Goal: Task Accomplishment & Management: Manage account settings

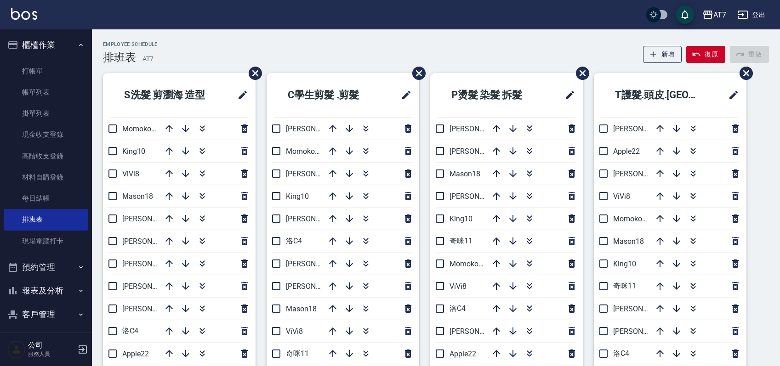
scroll to position [61, 0]
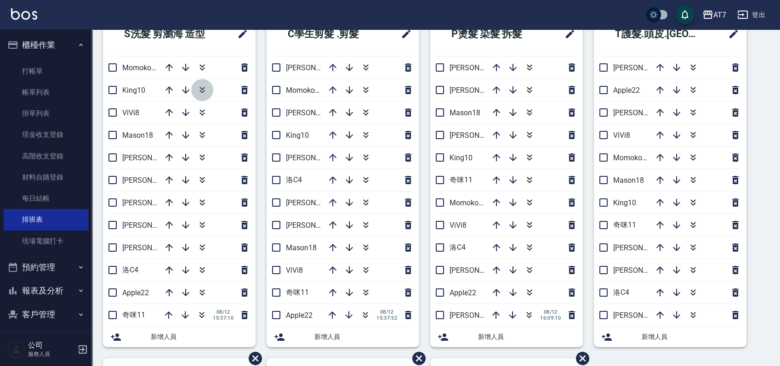
click at [202, 91] on icon "button" at bounding box center [202, 90] width 11 height 11
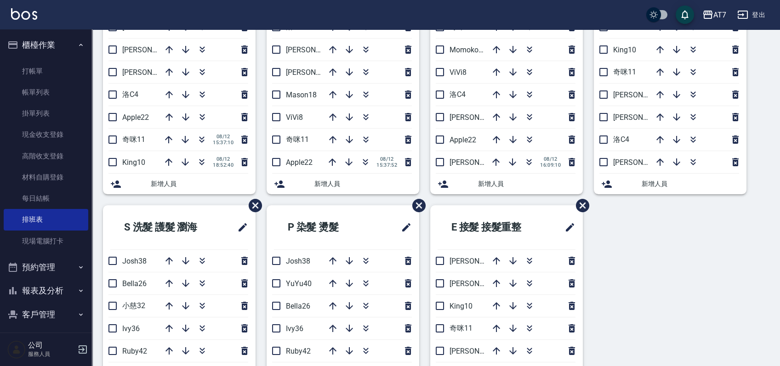
scroll to position [34, 0]
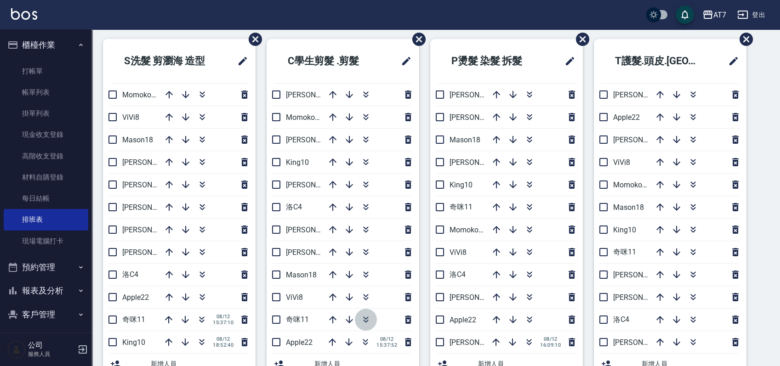
click at [365, 316] on icon "button" at bounding box center [365, 319] width 11 height 11
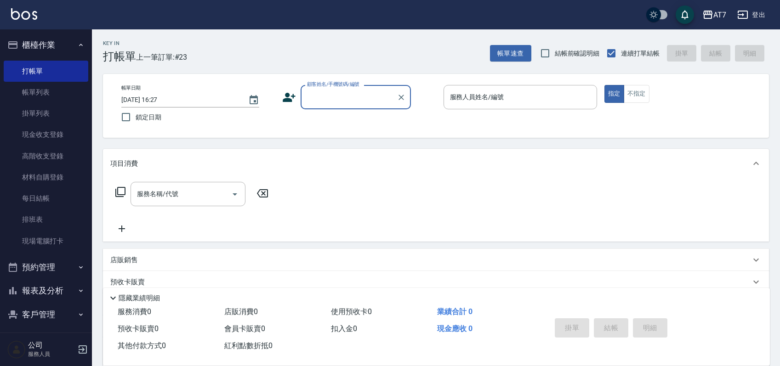
scroll to position [61, 0]
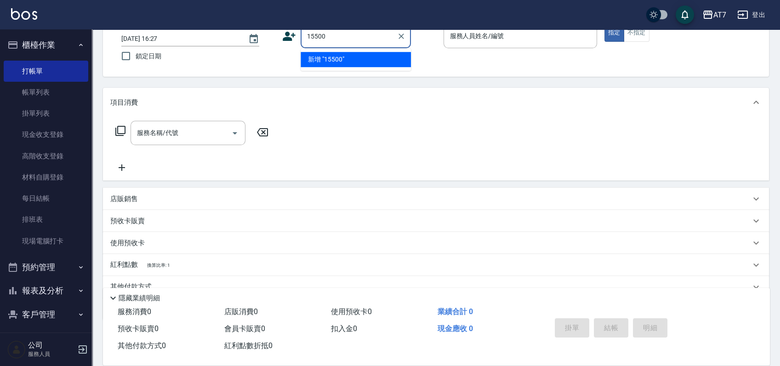
type input "15500"
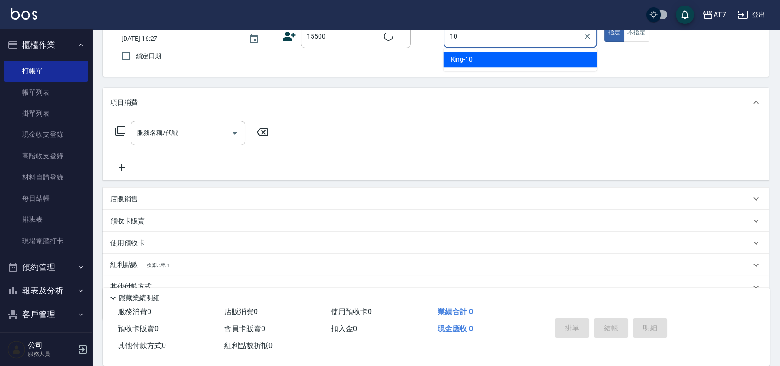
type input "10"
type button "true"
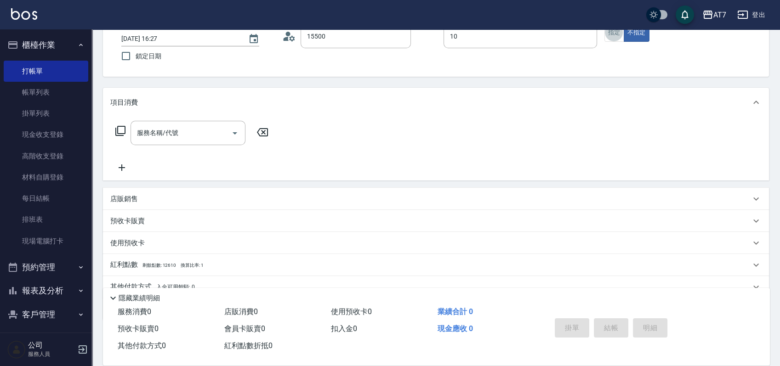
type input "公司/公司15500/15500"
type input "[PERSON_NAME]-10"
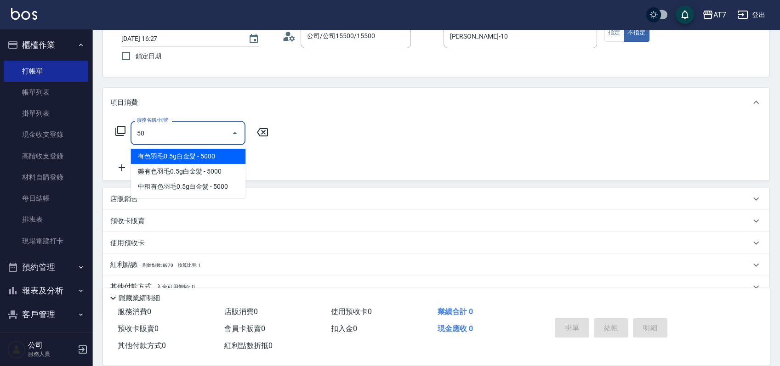
type input "501"
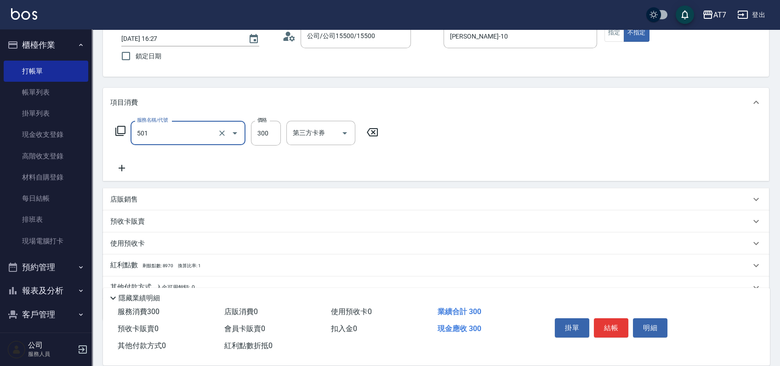
type input "30"
type input "洗髮(互助)(501)"
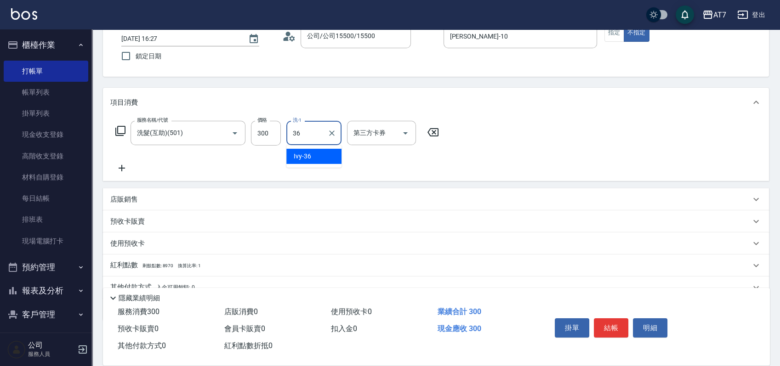
type input "Ivy-36"
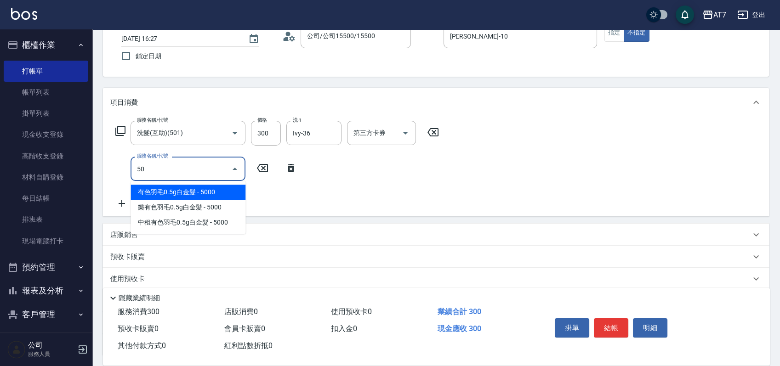
type input "503"
type input "40"
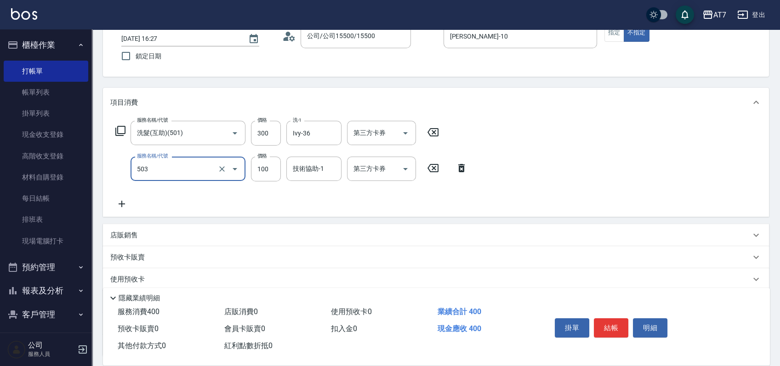
type input "精油-快速修護髮(互助)(503)"
type input "30"
type input "100"
type input "40"
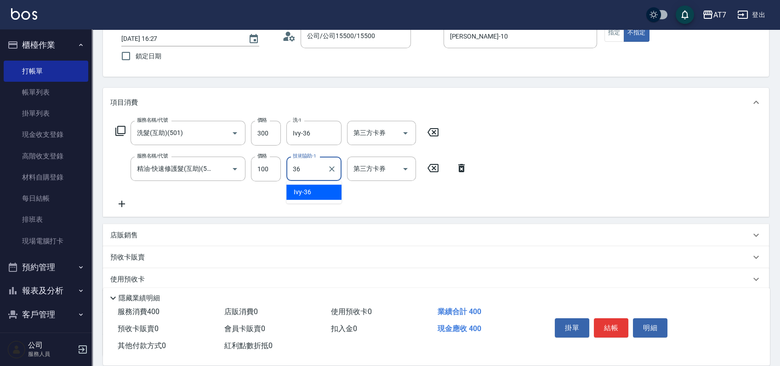
type input "Ivy-36"
click at [622, 323] on button "結帳" at bounding box center [611, 328] width 34 height 19
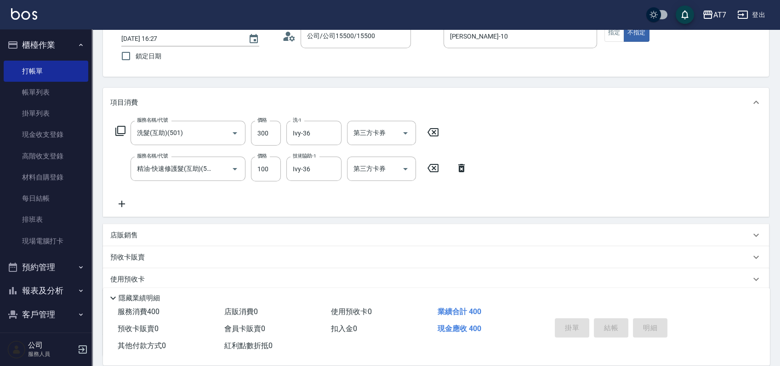
type input "[DATE] 19:34"
type input "0"
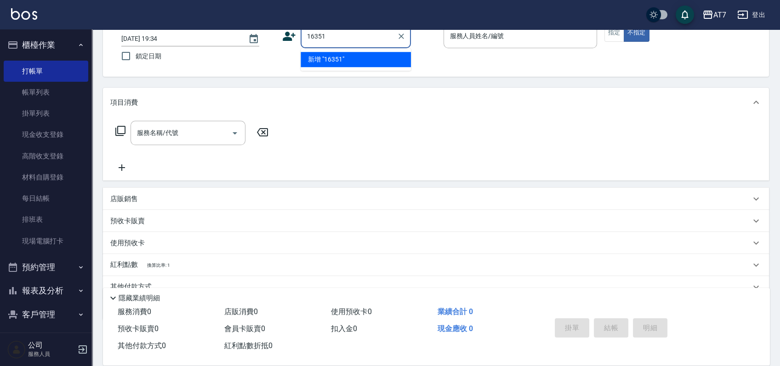
type input "16351"
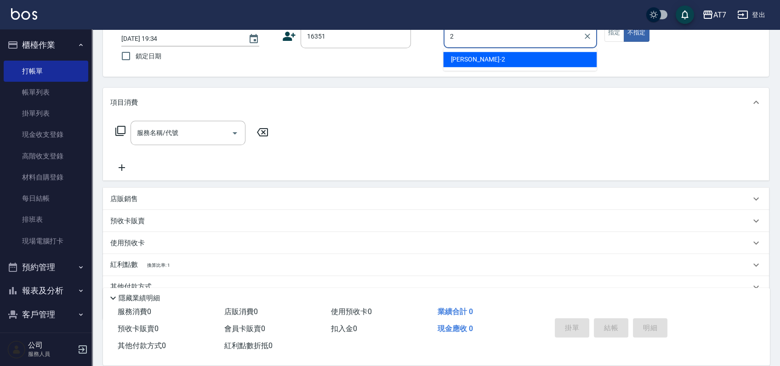
type input "[PERSON_NAME]-2"
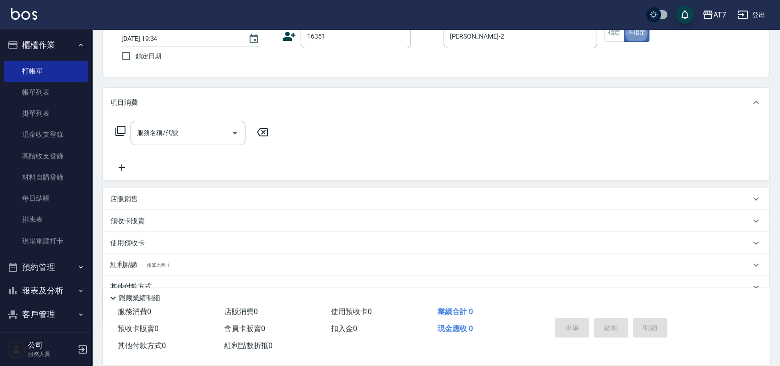
type button "false"
type input "公司/公司16351/16351"
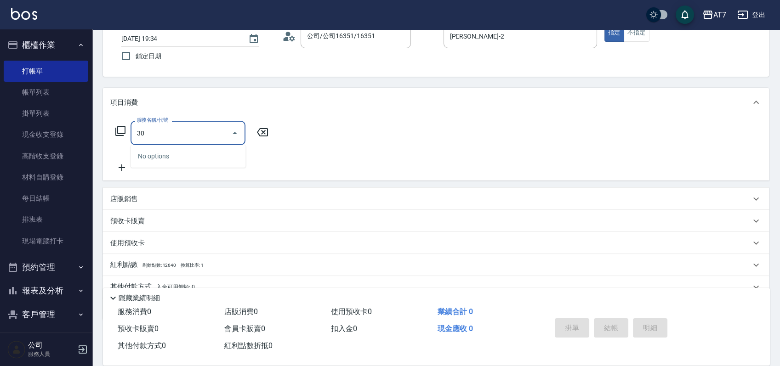
type input "305"
type input "50"
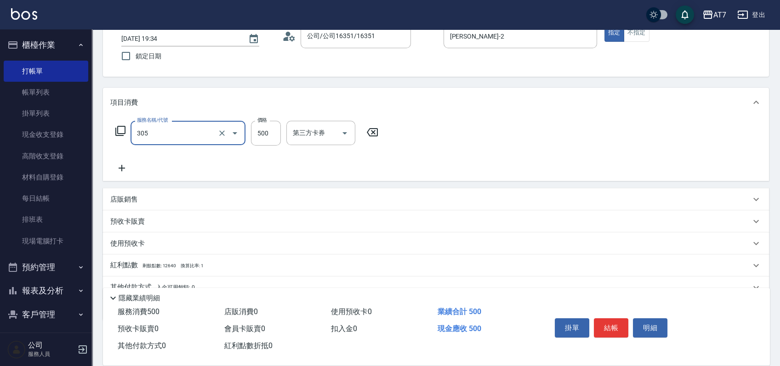
type input "A++剪髮(305)"
type input "0"
type input "65"
type input "60"
type input "650"
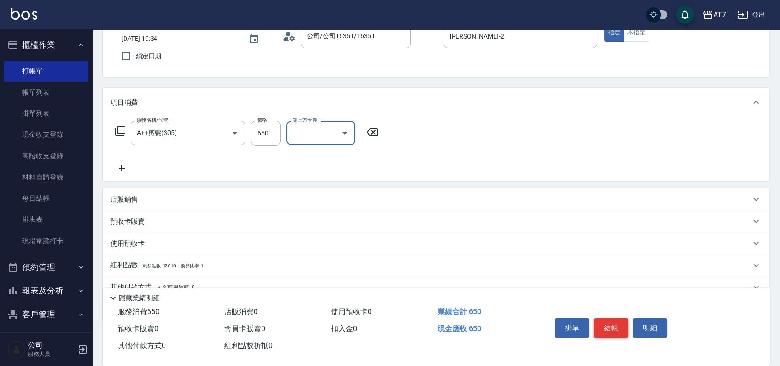
click at [616, 322] on button "結帳" at bounding box center [611, 328] width 34 height 19
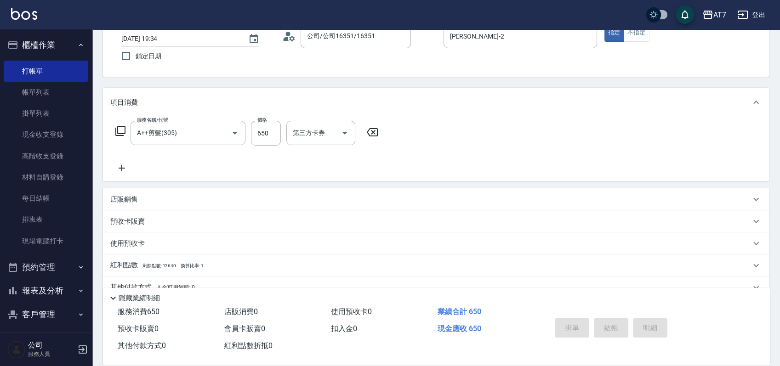
type input "[DATE] 19:35"
type input "0"
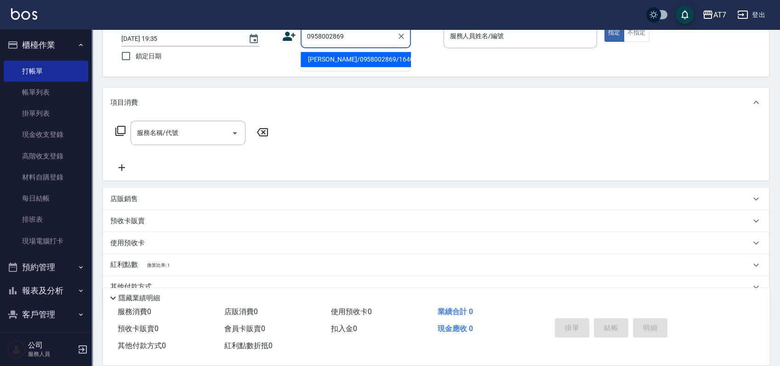
type input "[PERSON_NAME]/0958002869/16406"
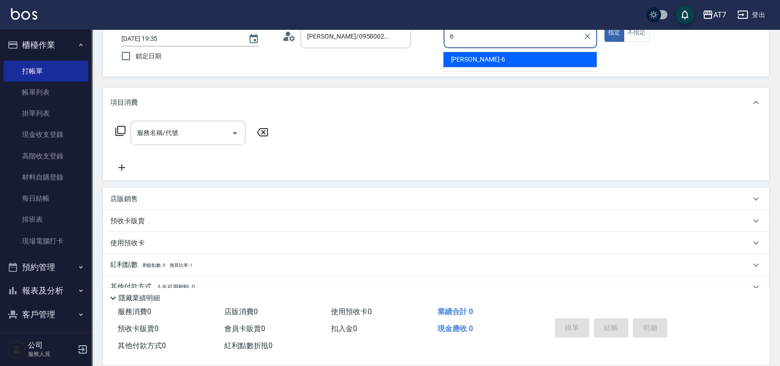
type input "[PERSON_NAME]-6"
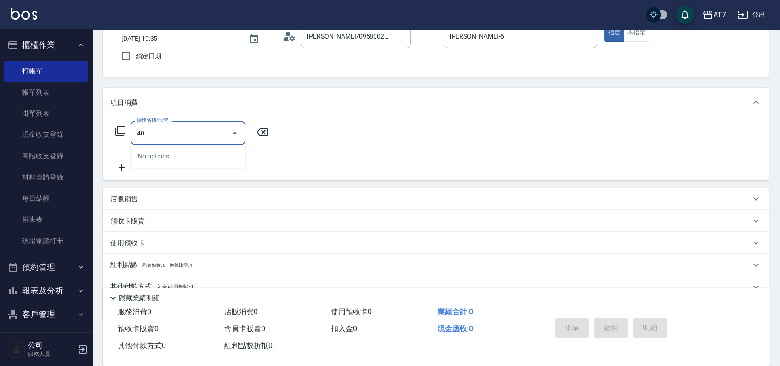
type input "401"
type input "150"
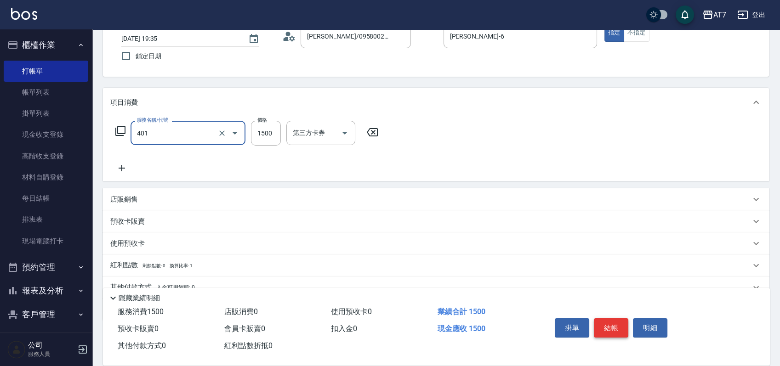
type input "染髮(互助)(401)"
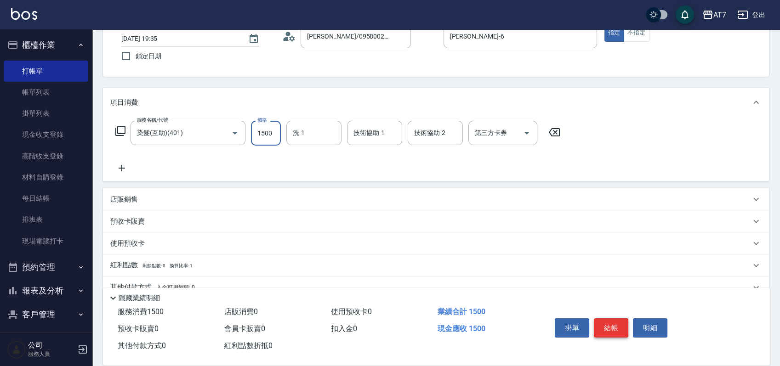
type input "1"
type input "0"
type input "163"
type input "10"
type input "16"
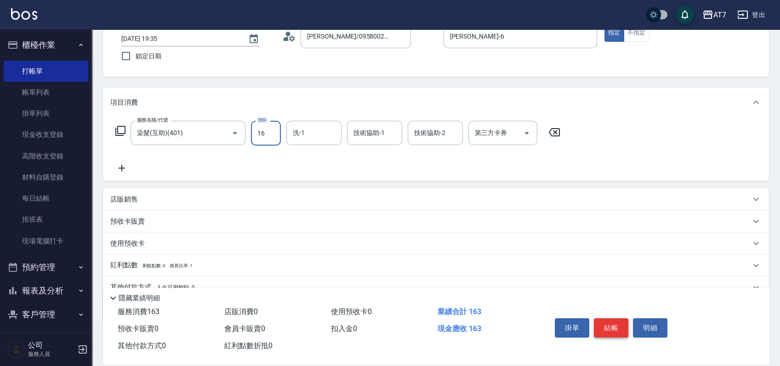
type input "0"
type input "168"
type input "160"
type input "1680"
type input "小慈-32"
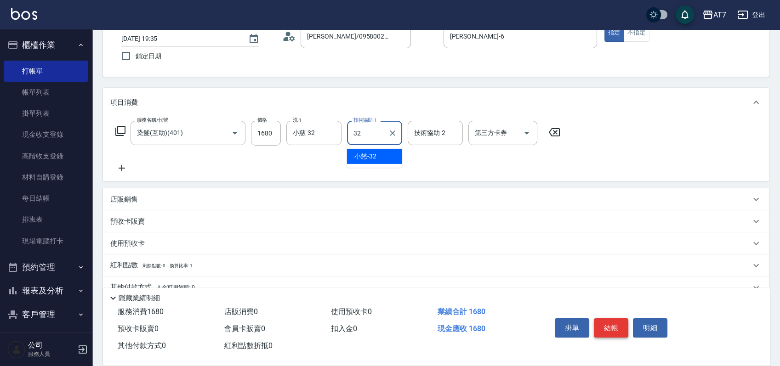
type input "小慈-32"
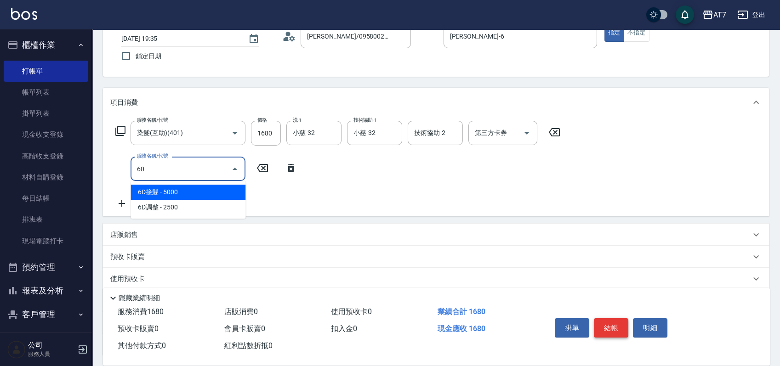
type input "603"
type input "240"
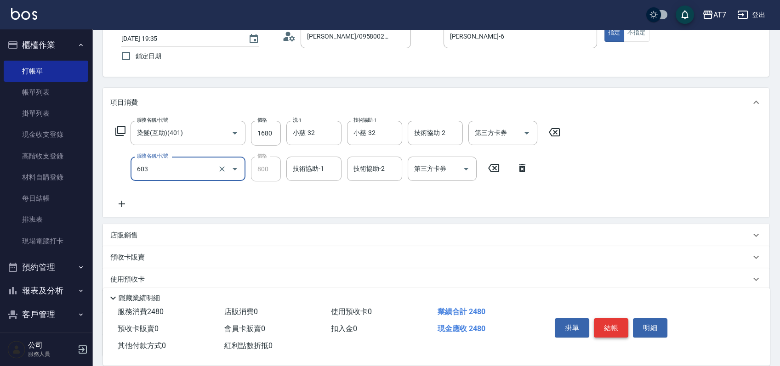
type input "TKO護髮（助(603)"
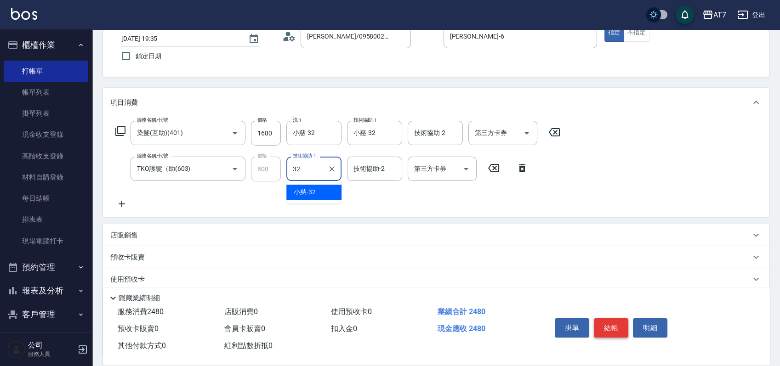
type input "小慈-32"
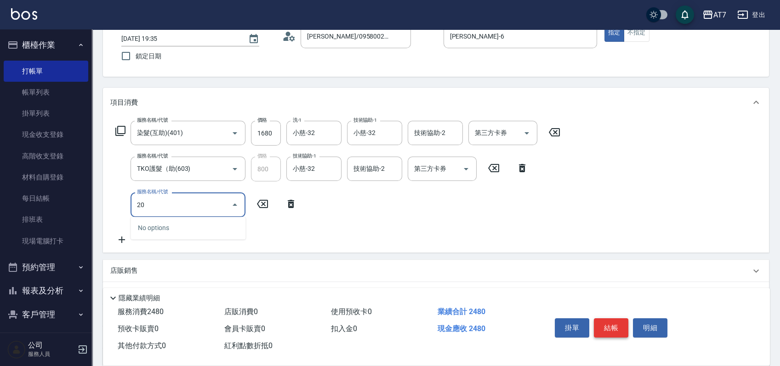
type input "201"
type input "390"
type input "燙-互助(201)"
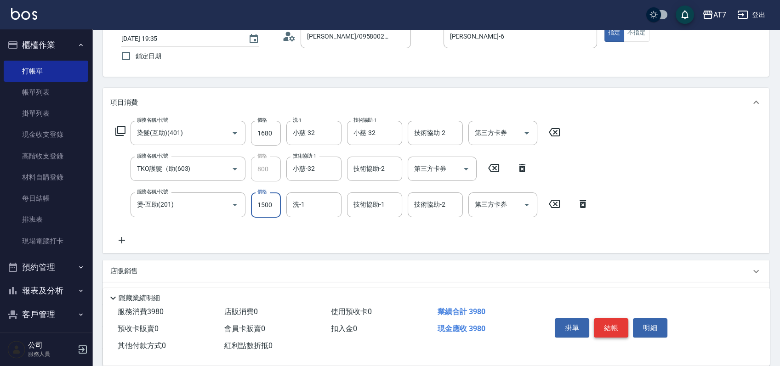
type input "3"
type input "240"
type input "30"
type input "250"
type input "300"
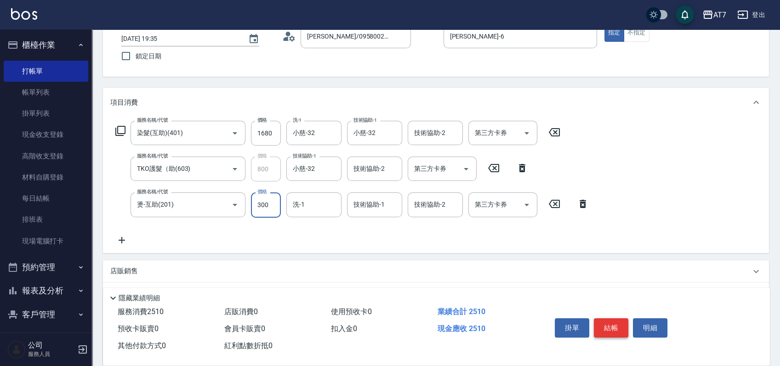
type input "270"
type input "3000"
type input "540"
type input "3000"
type input "小慈-32"
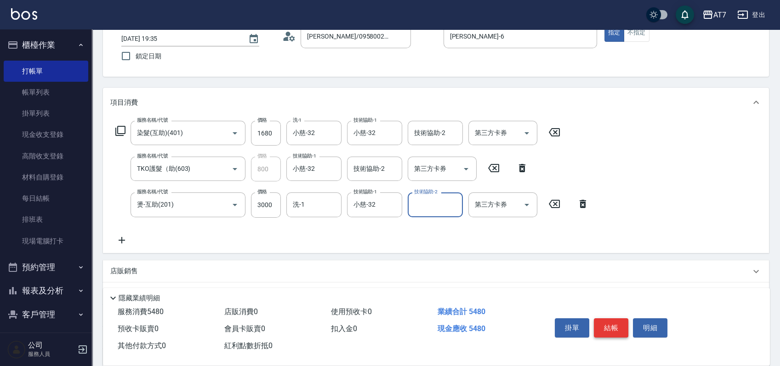
click at [616, 322] on button "結帳" at bounding box center [611, 328] width 34 height 19
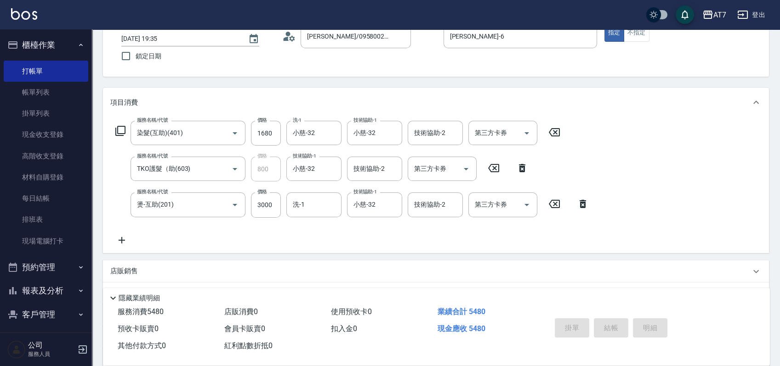
type input "[DATE] 19:36"
type input "0"
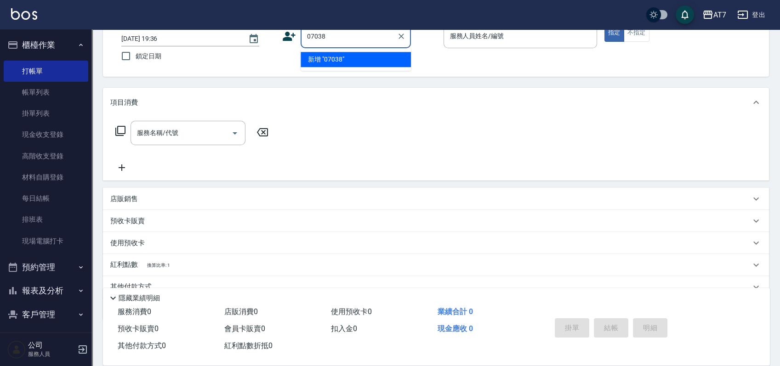
type input "07038"
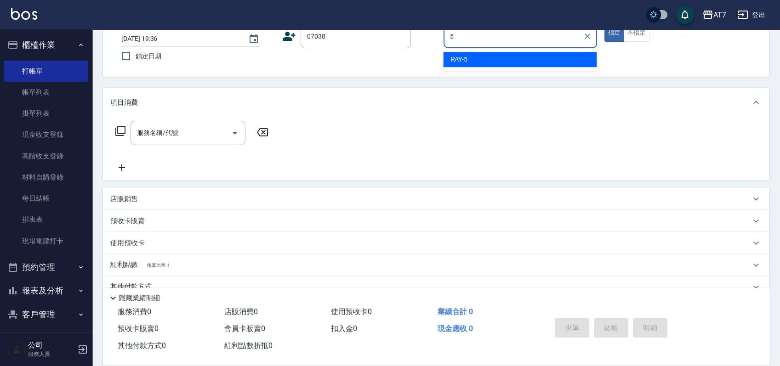
type input "[PERSON_NAME] -5"
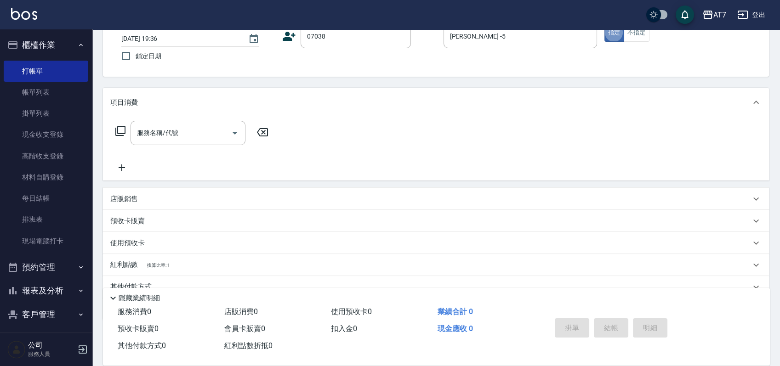
type input "公司/公司07038/07038"
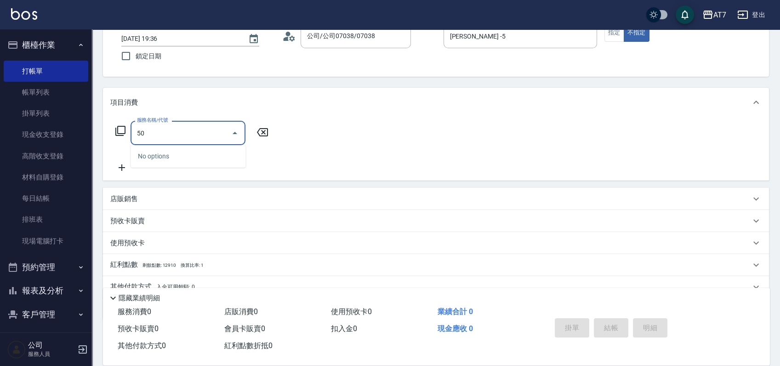
type input "501"
type input "30"
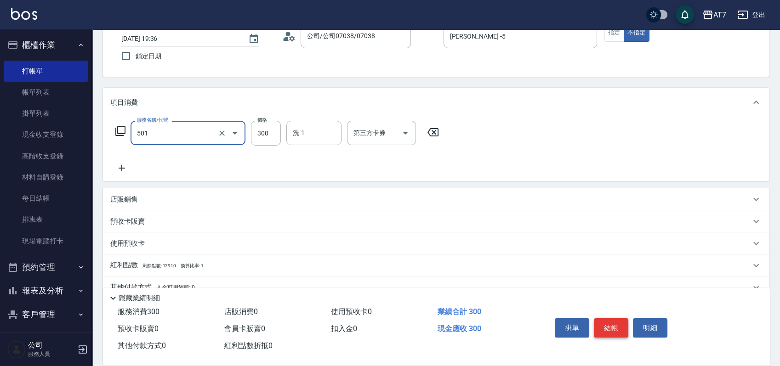
type input "洗髮(互助)(501)"
type input "0"
type input "25"
type input "20"
type input "250"
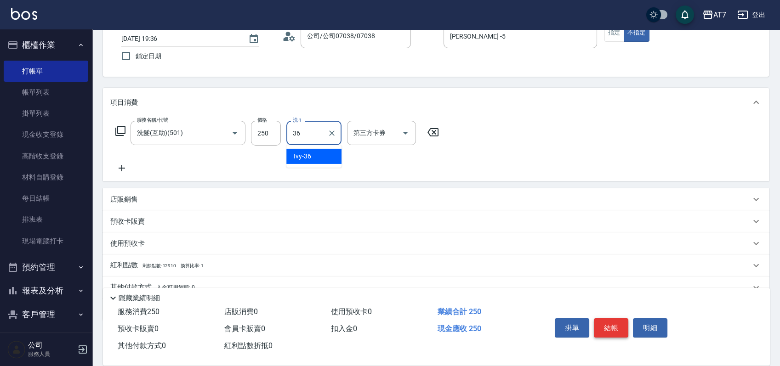
type input "Ivy-36"
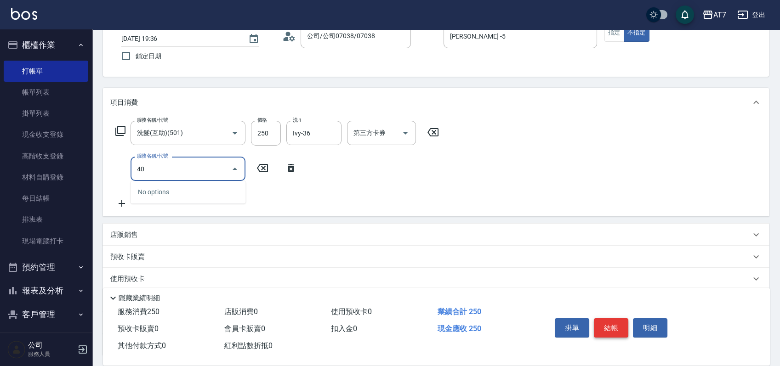
type input "400"
type input "170"
type input "染髮(400)"
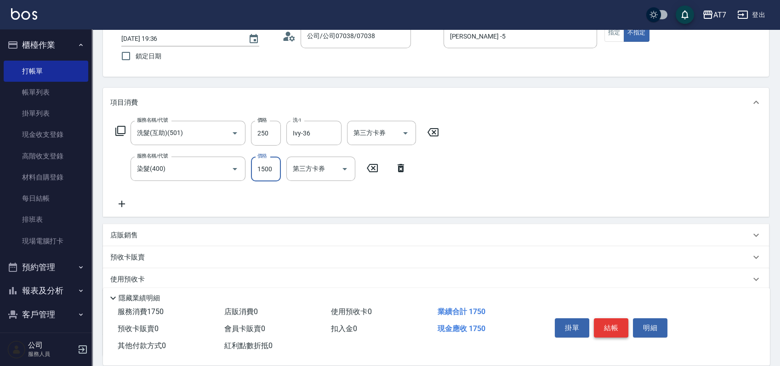
type input "20"
type input "230"
type input "40"
type input "2300"
type input "250"
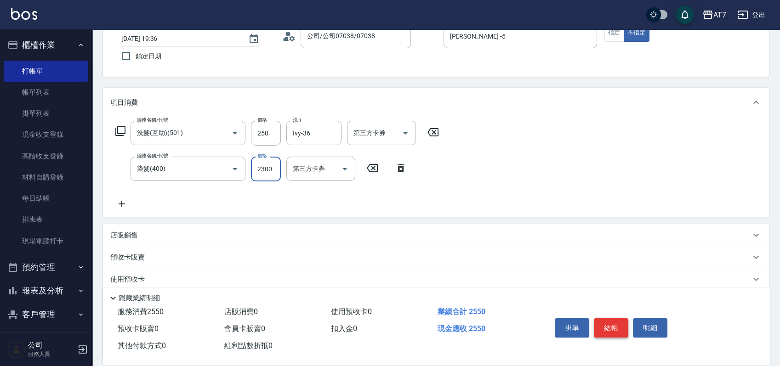
type input "2300"
click at [616, 322] on button "結帳" at bounding box center [611, 328] width 34 height 19
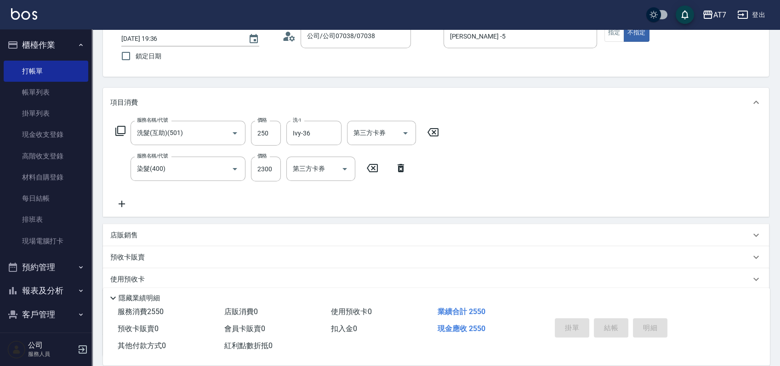
type input "0"
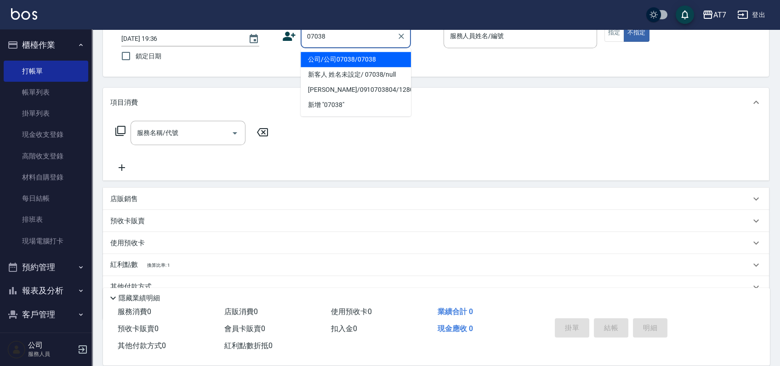
type input "公司/公司07038/07038"
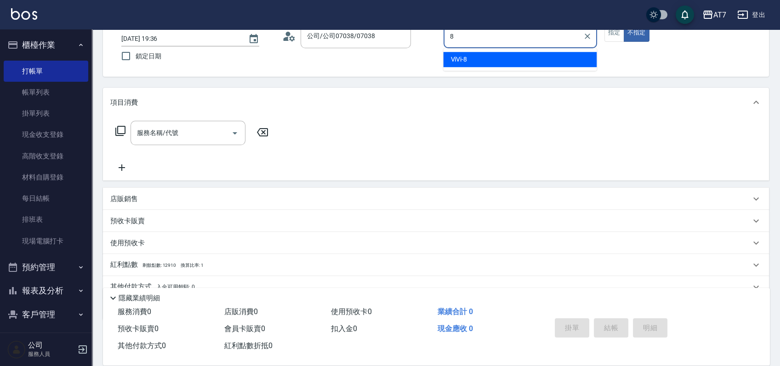
type input "ViVi-8"
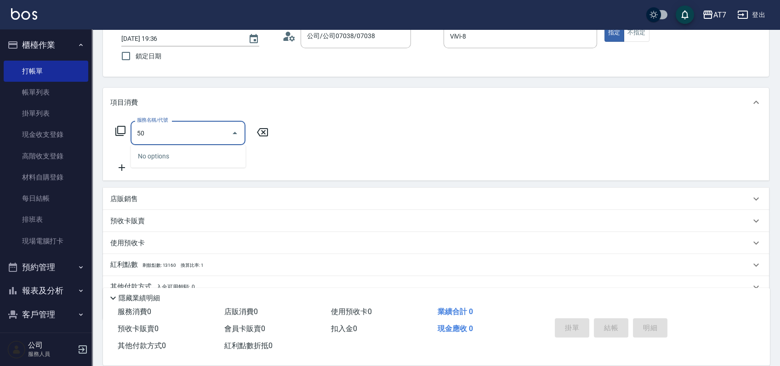
type input "500"
type input "30"
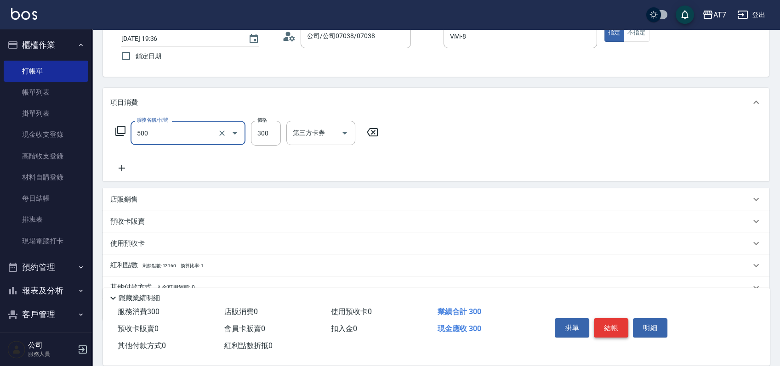
type input "洗髮(500)"
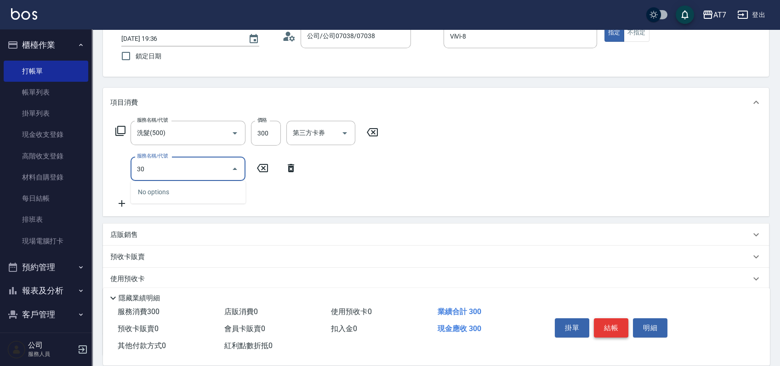
type input "301"
type input "60"
type input "學生剪髮(301)"
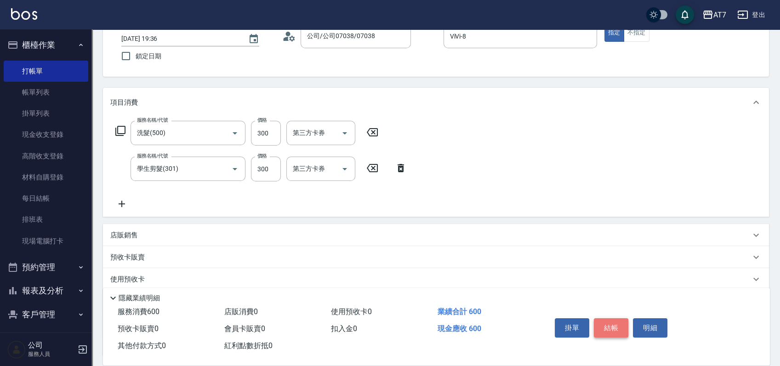
click at [616, 322] on button "結帳" at bounding box center [611, 328] width 34 height 19
type input "0"
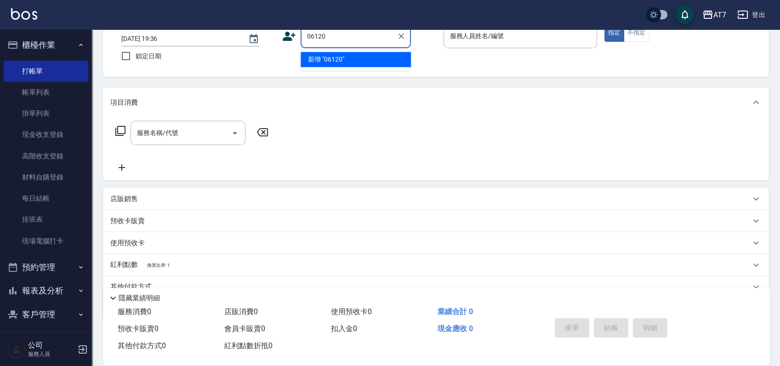
type input "06120"
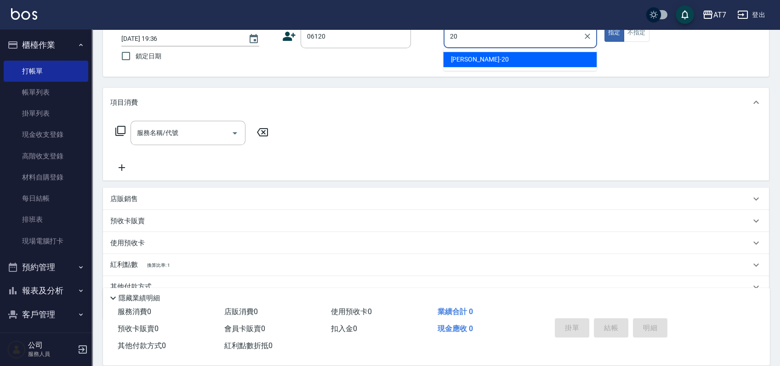
type input "[PERSON_NAME]-20"
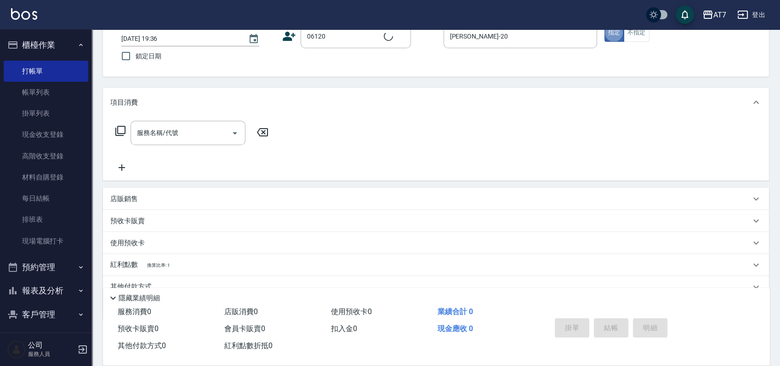
type input "公司單/06120-1/06120"
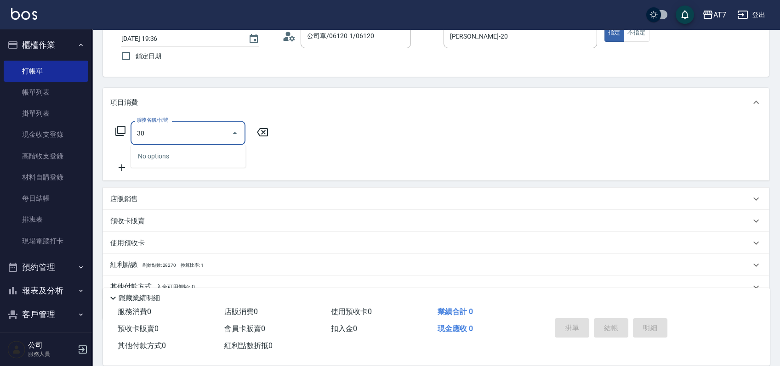
type input "300"
type input "10"
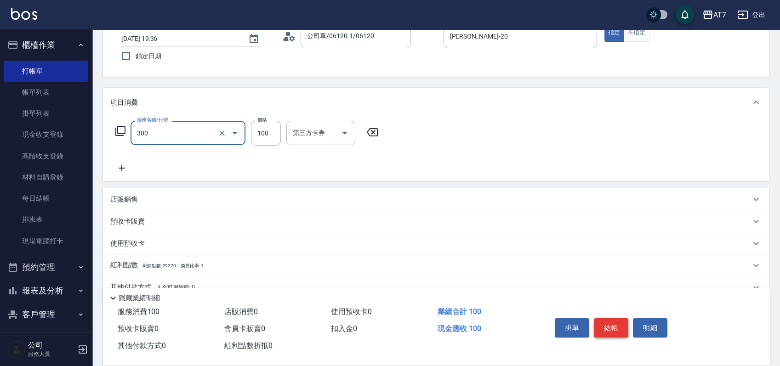
type input "剪瀏海(300)"
click at [616, 322] on button "結帳" at bounding box center [611, 328] width 34 height 19
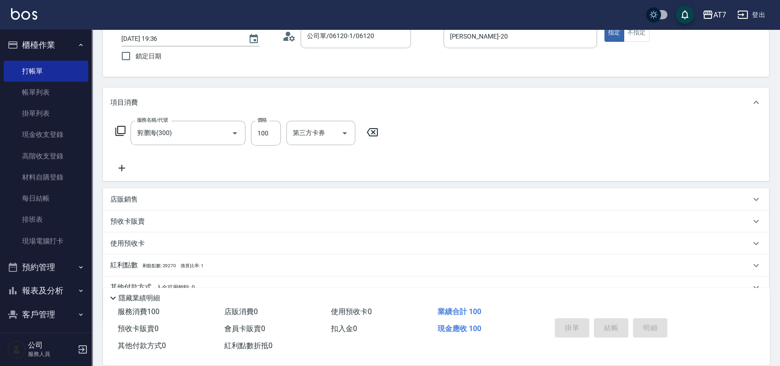
type input "0"
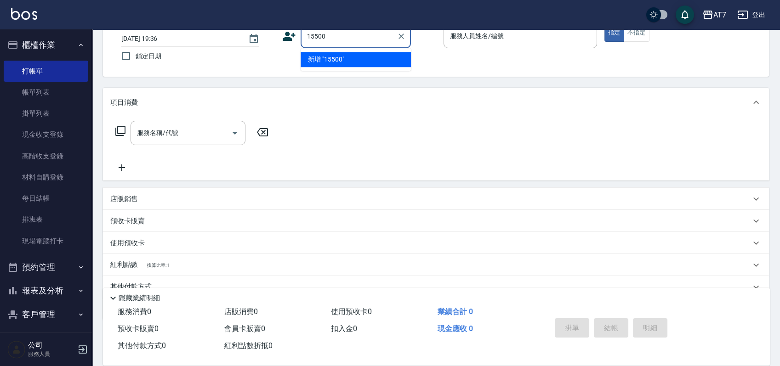
type input "15500"
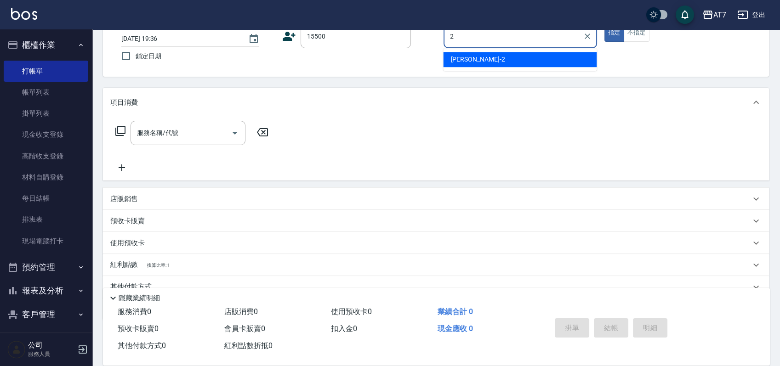
type input "[PERSON_NAME]-2"
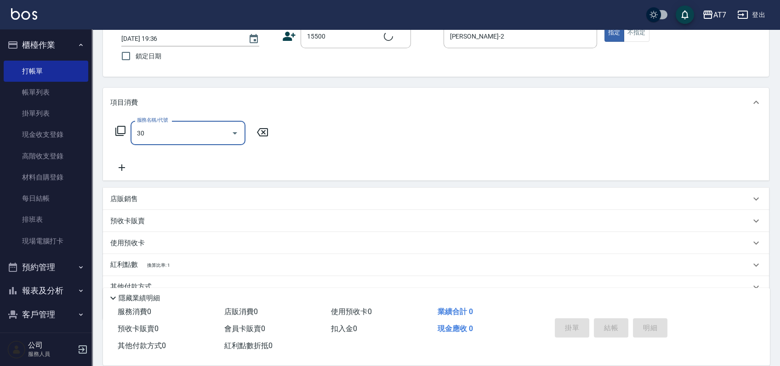
type input "302"
type input "公司/公司15500/15500"
type input "30"
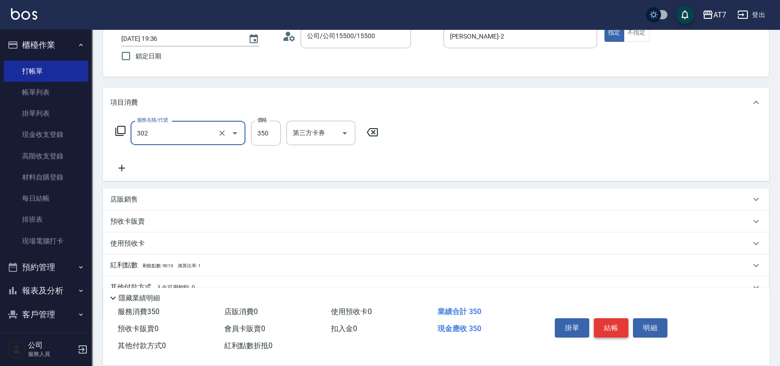
type input "剪髮(302)"
click at [616, 322] on button "結帳" at bounding box center [611, 328] width 34 height 19
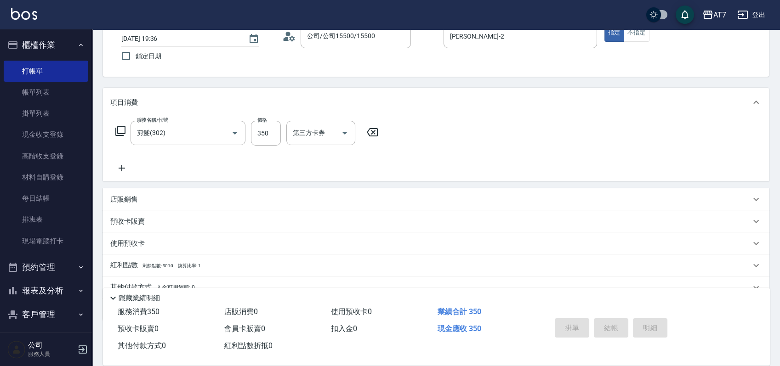
type input "0"
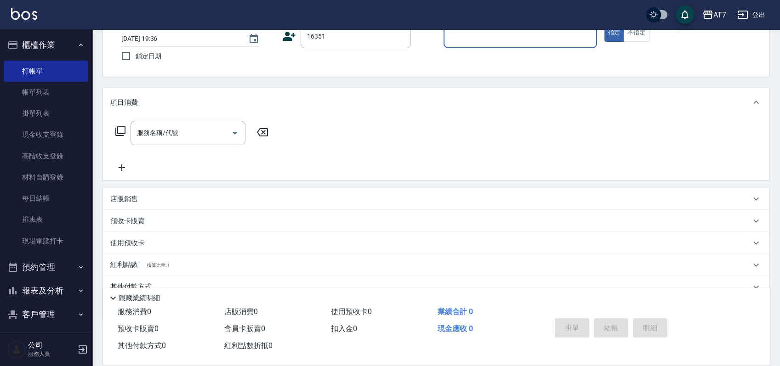
type input "16351"
type input "8"
type input "公司/公司16351/16351"
type input "ViVi-8"
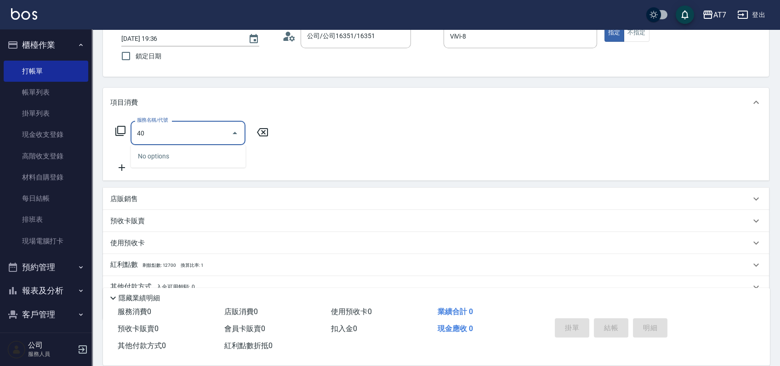
type input "401"
type input "150"
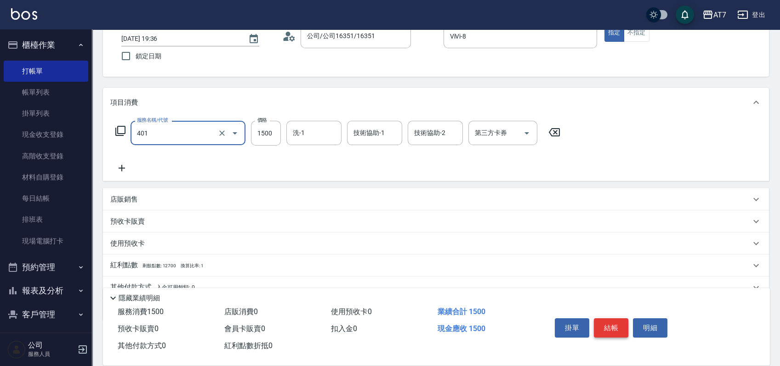
type input "染髮(互助)(401)"
type input "2"
type input "0"
type input "258"
type input "250"
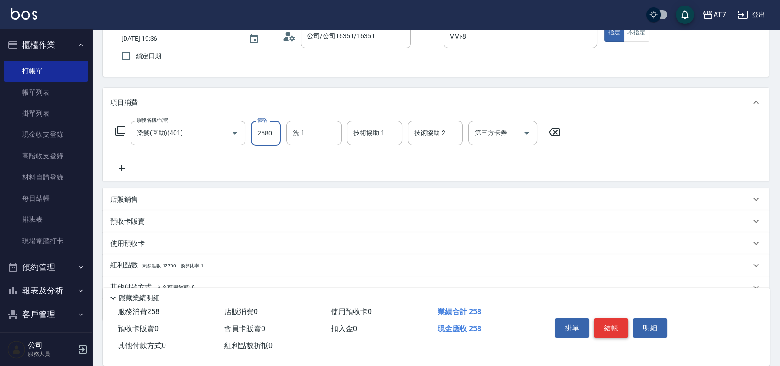
type input "2580"
type input "Ruby-42"
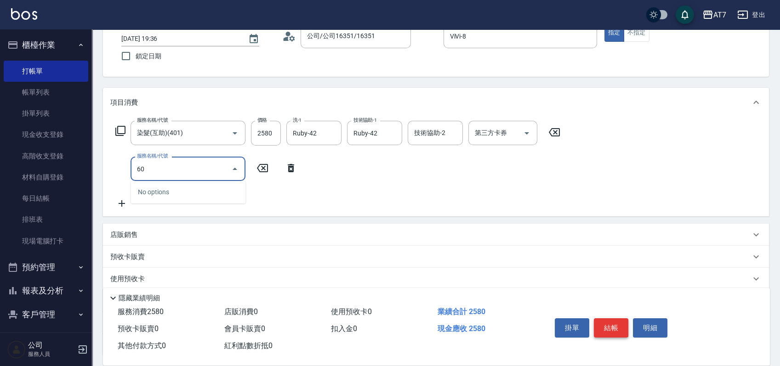
type input "605"
type input "350"
type input "順子護髮(助(605)"
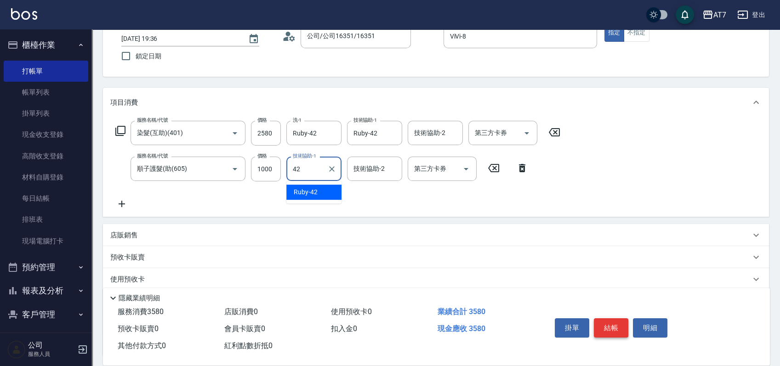
type input "Ruby-42"
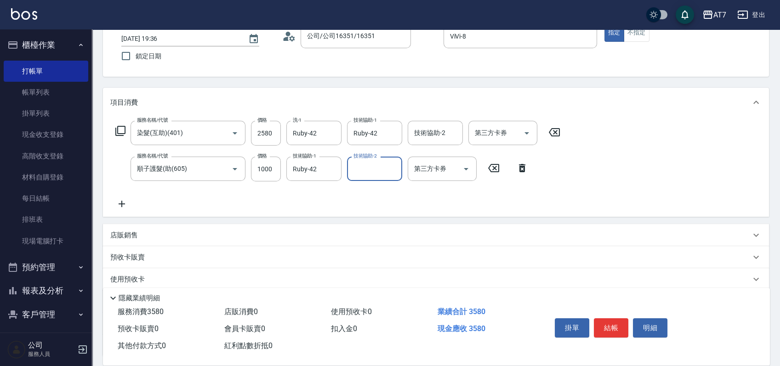
click at [577, 227] on div "店販銷售" at bounding box center [436, 235] width 666 height 22
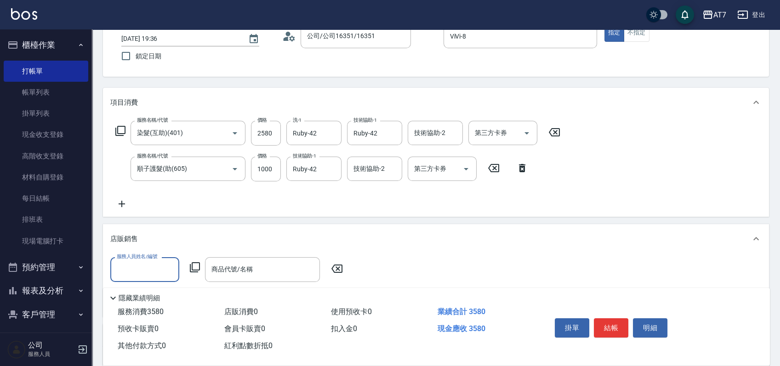
scroll to position [0, 0]
type input "ViVi-8"
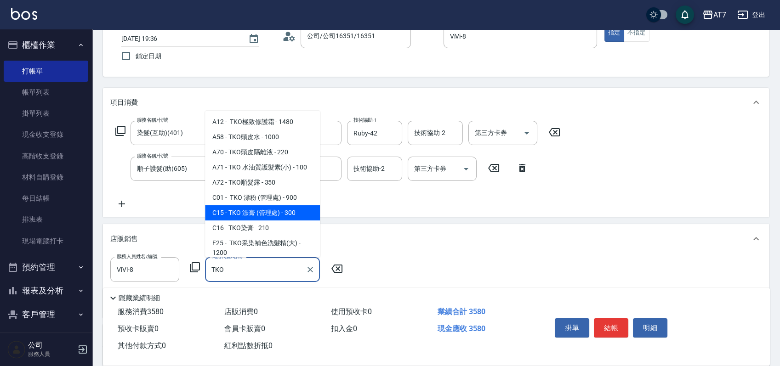
scroll to position [61, 0]
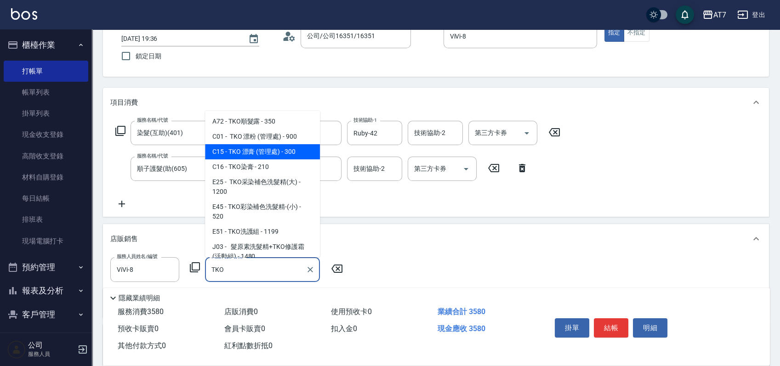
click at [252, 207] on span "E45 - TKO彩染補色洗髮精-(小) - 520" at bounding box center [262, 212] width 115 height 25
type input "TKO彩染補色洗髮精-(小)"
type input "410"
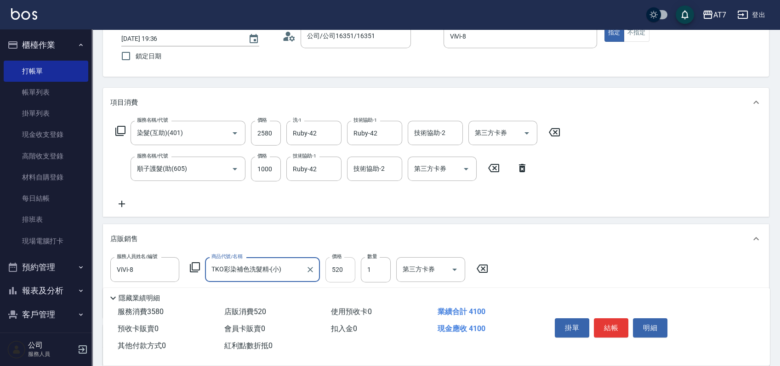
type input "TKO彩染補色洗髮精-(小)"
click at [346, 273] on input "520" at bounding box center [340, 269] width 30 height 25
type input "4"
type input "350"
type input "46"
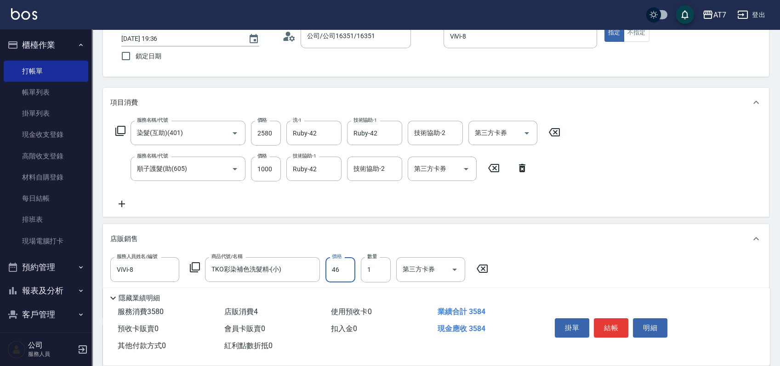
type input "360"
type input "468"
type input "400"
type input "468"
click at [618, 330] on button "結帳" at bounding box center [611, 328] width 34 height 19
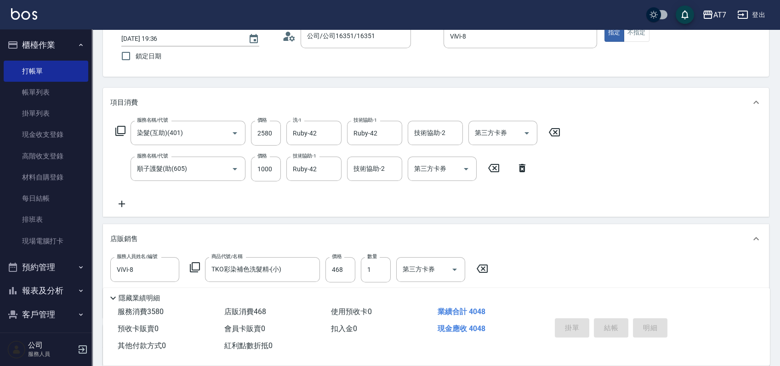
type input "[DATE] 19:37"
type input "0"
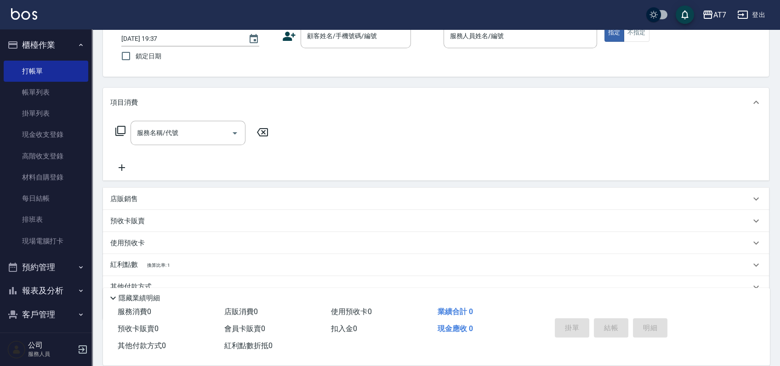
click at [565, 160] on div "服務名稱/代號 服務名稱/代號" at bounding box center [436, 148] width 666 height 63
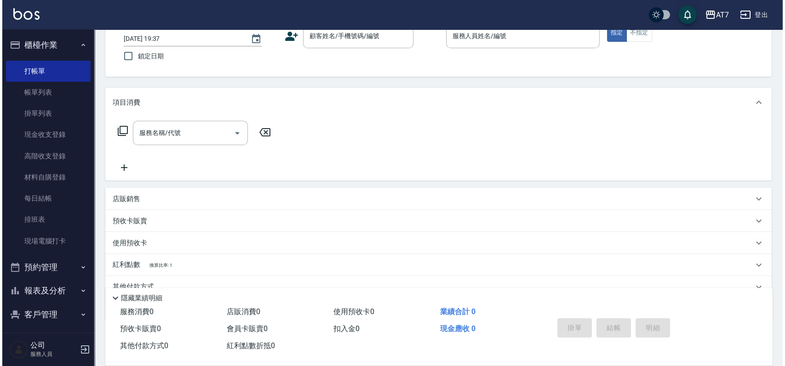
scroll to position [0, 0]
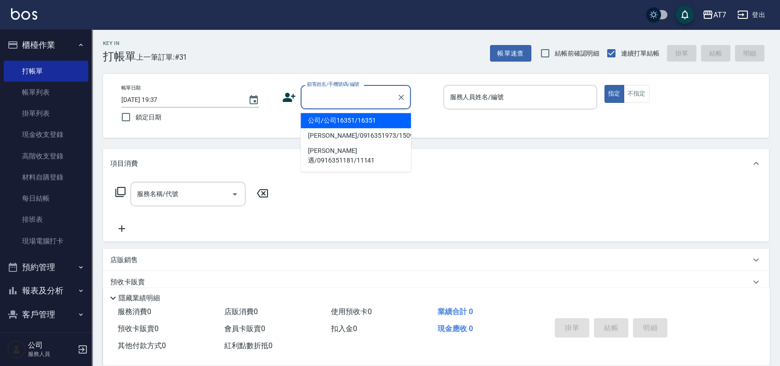
click at [346, 100] on input "顧客姓名/手機號碼/編號" at bounding box center [349, 97] width 88 height 16
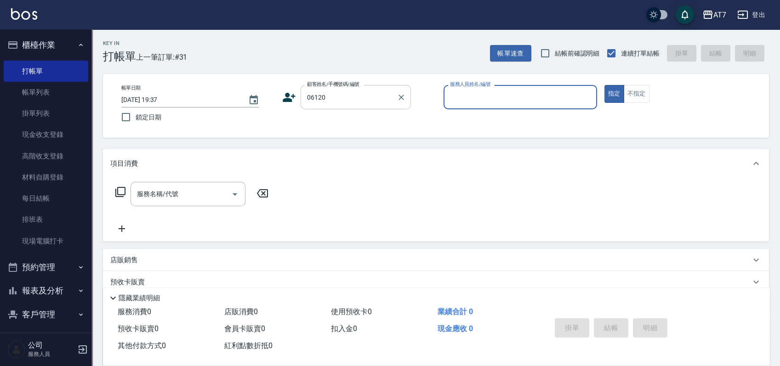
type input "06120"
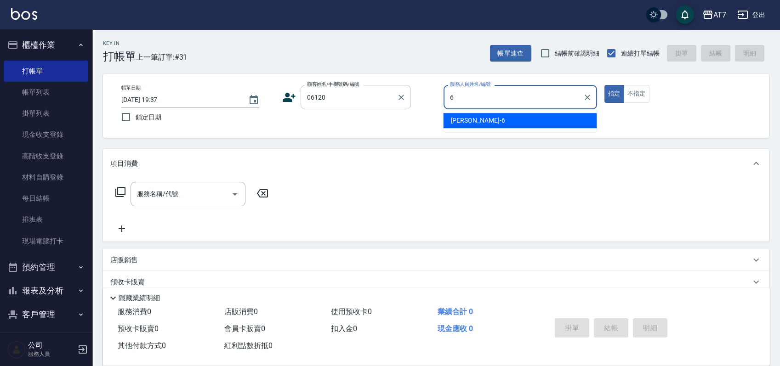
type input "[PERSON_NAME]-6"
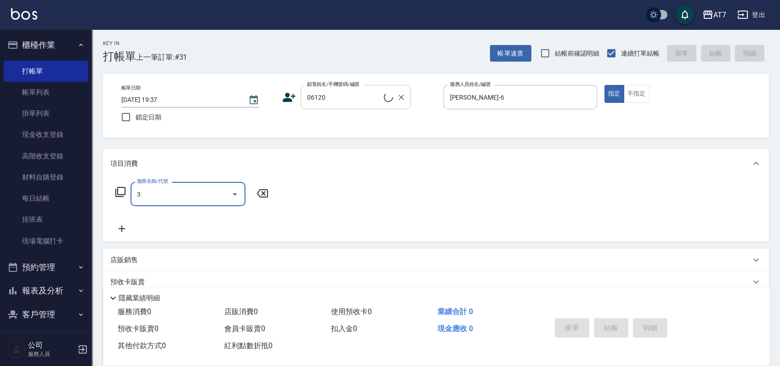
type input "30"
type input "公司單/06120-1/06120"
type input "303"
type input "40"
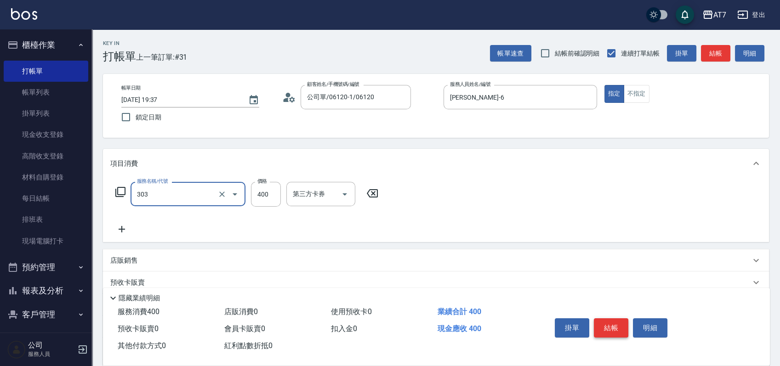
type input "A級剪髮(303)"
click at [615, 326] on button "結帳" at bounding box center [611, 328] width 34 height 19
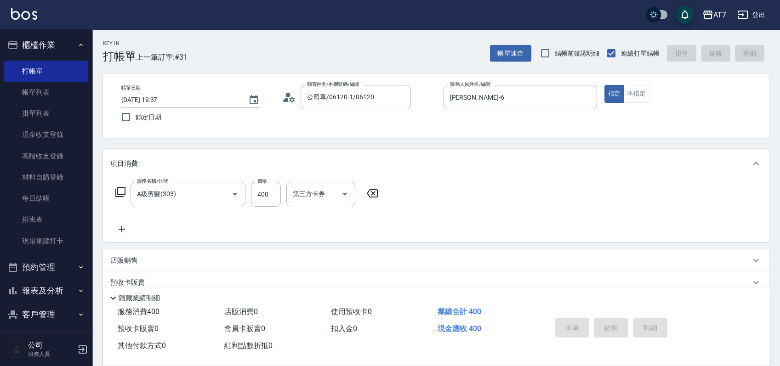
type input "[DATE] 19:38"
type input "0"
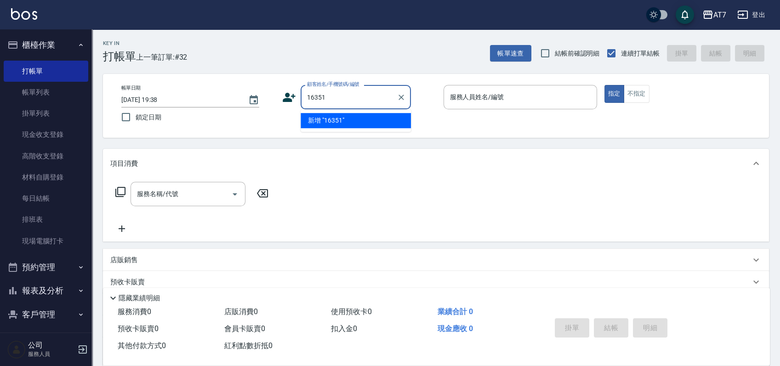
type input "16351"
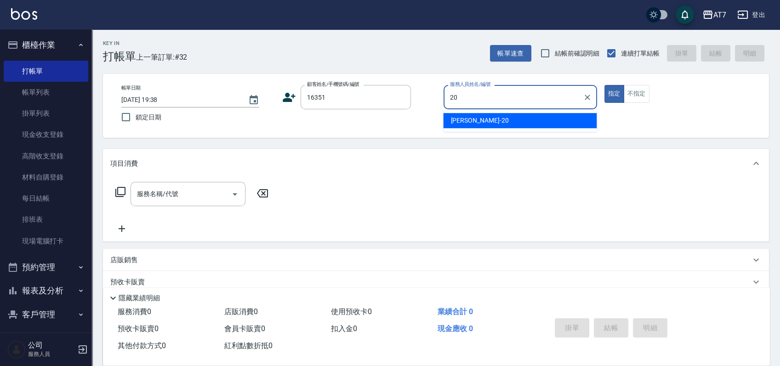
type input "[PERSON_NAME]-20"
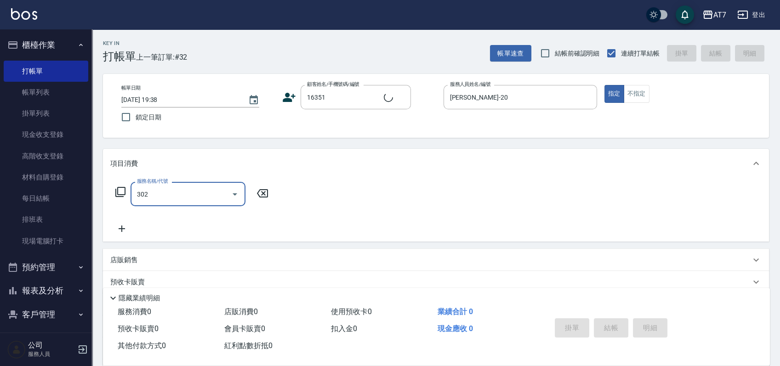
type input "302"
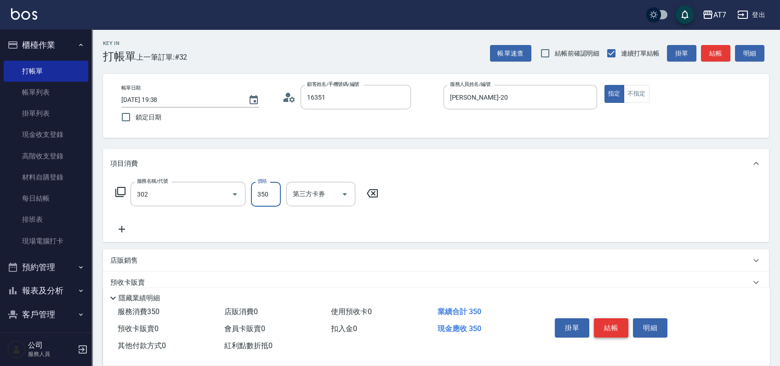
type input "公司/公司16351/16351"
type input "剪髮(302)"
type input "30"
click at [615, 326] on button "結帳" at bounding box center [611, 328] width 34 height 19
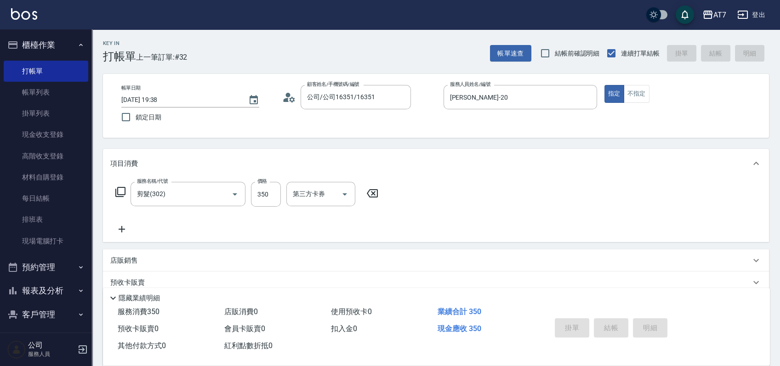
type input "0"
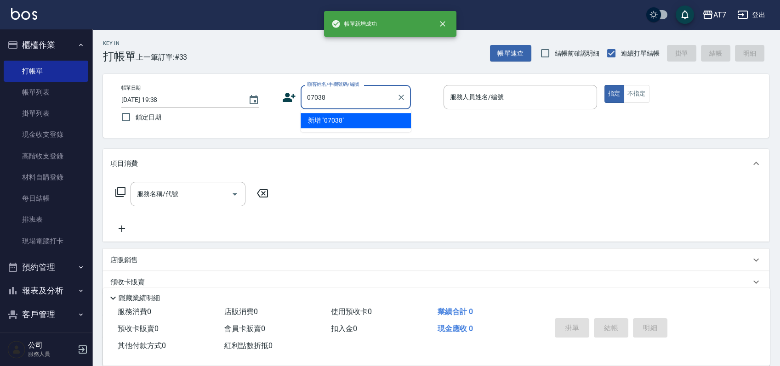
type input "07038"
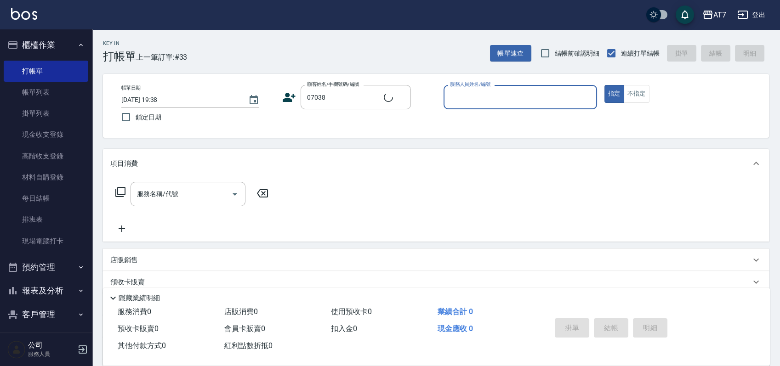
type input "2"
type input "公司/公司07038/07038"
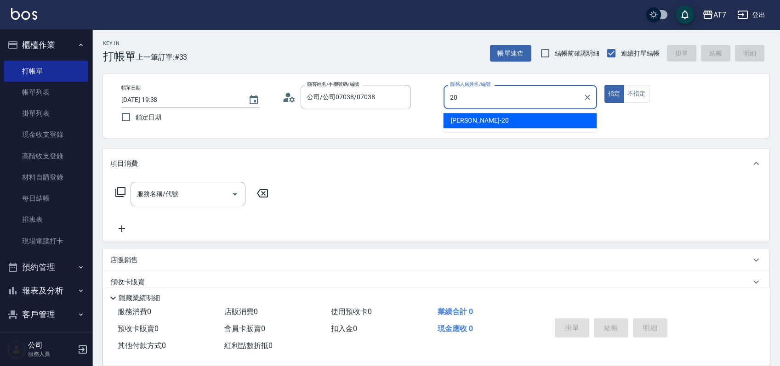
type input "[PERSON_NAME]-20"
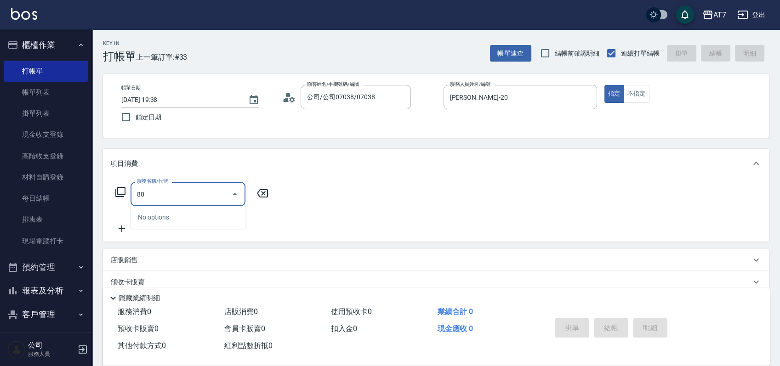
type input "802"
type input "60"
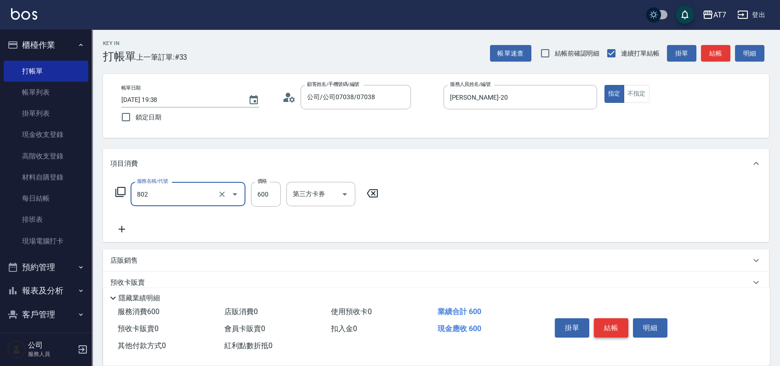
type input "髮原素去角質(802)"
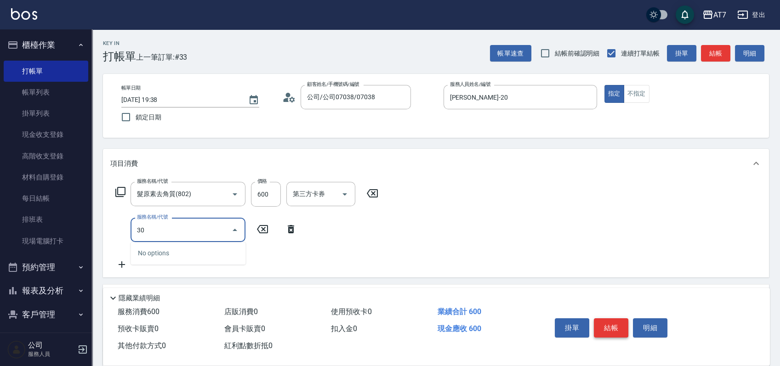
type input "301"
type input "90"
type input "學生剪髮(301)"
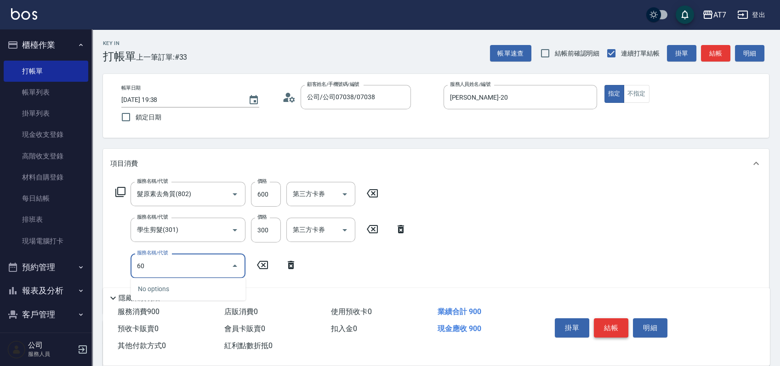
type input "602"
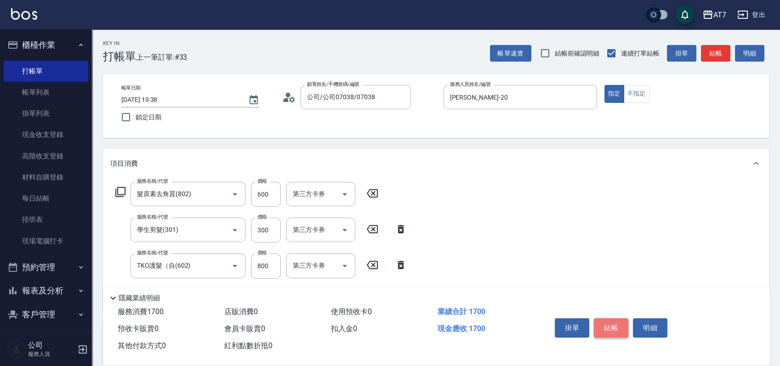
click at [615, 326] on button "結帳" at bounding box center [611, 328] width 34 height 19
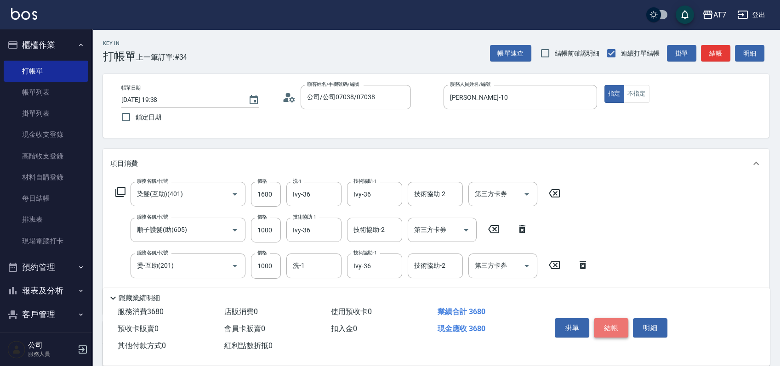
click at [615, 326] on button "結帳" at bounding box center [611, 328] width 34 height 19
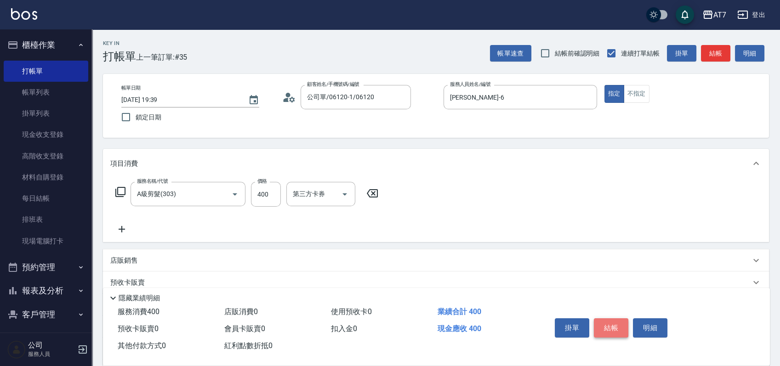
click at [615, 326] on button "結帳" at bounding box center [611, 328] width 34 height 19
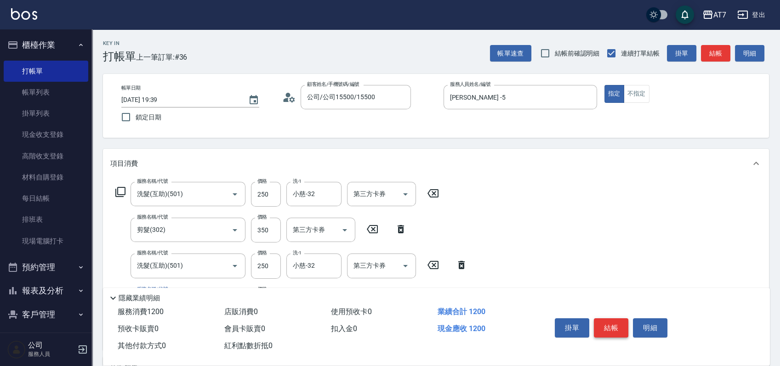
click at [615, 326] on button "結帳" at bounding box center [611, 328] width 34 height 19
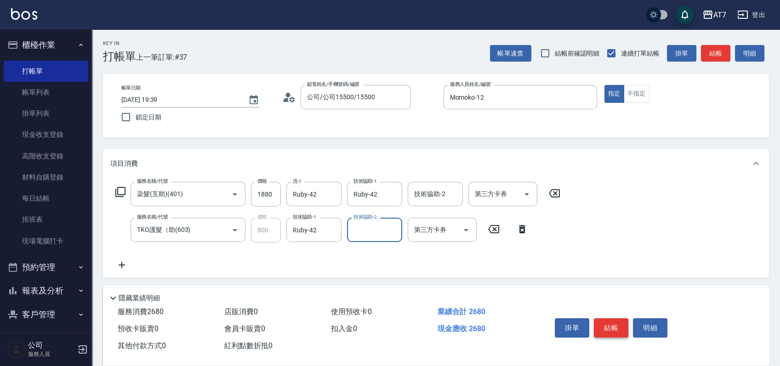
click at [615, 326] on button "結帳" at bounding box center [611, 328] width 34 height 19
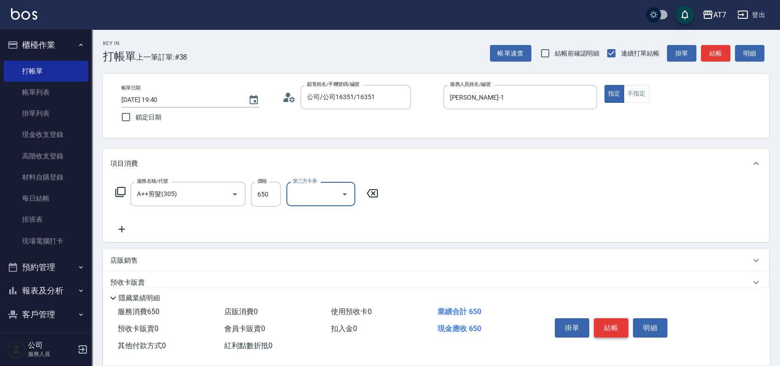
click at [615, 326] on button "結帳" at bounding box center [611, 328] width 34 height 19
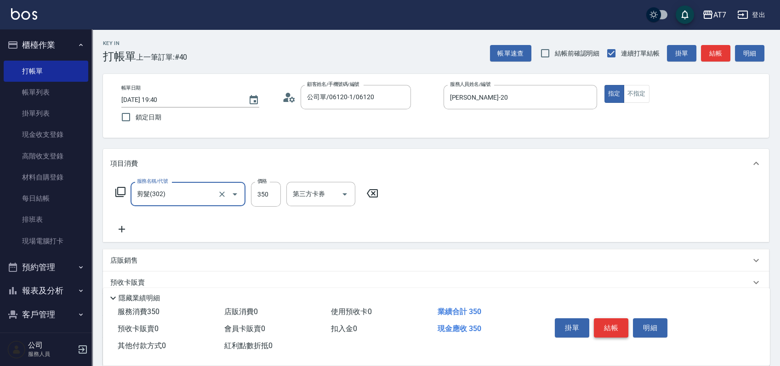
click at [615, 326] on button "結帳" at bounding box center [611, 328] width 34 height 19
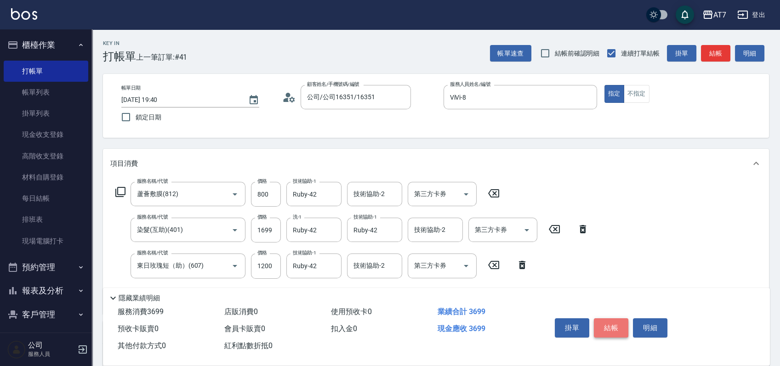
click at [615, 326] on button "結帳" at bounding box center [611, 328] width 34 height 19
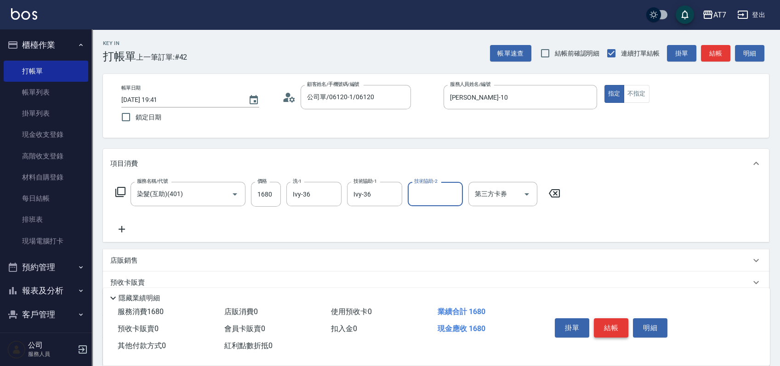
click at [615, 326] on button "結帳" at bounding box center [611, 328] width 34 height 19
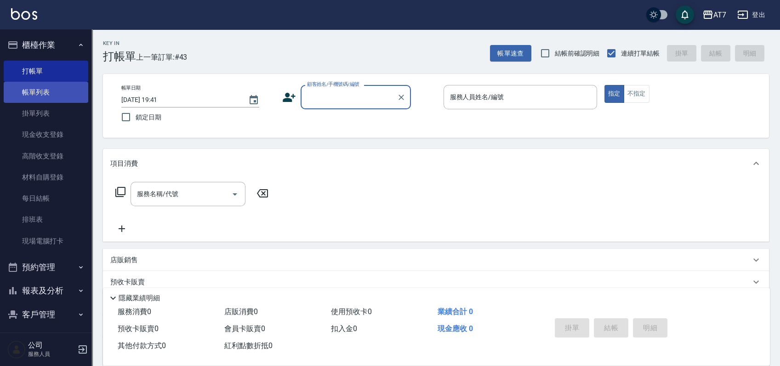
click at [63, 90] on link "帳單列表" at bounding box center [46, 92] width 85 height 21
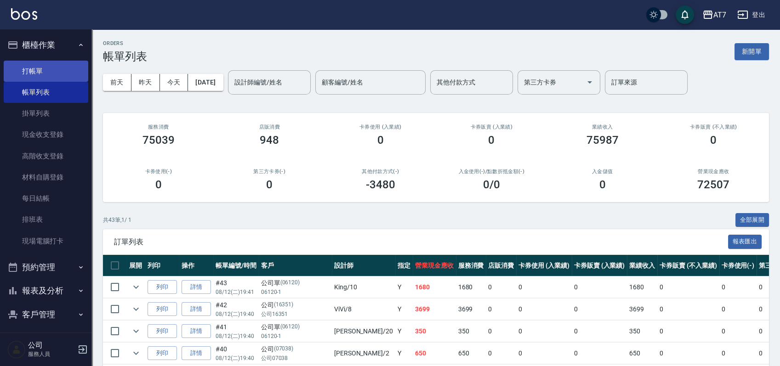
click at [58, 73] on link "打帳單" at bounding box center [46, 71] width 85 height 21
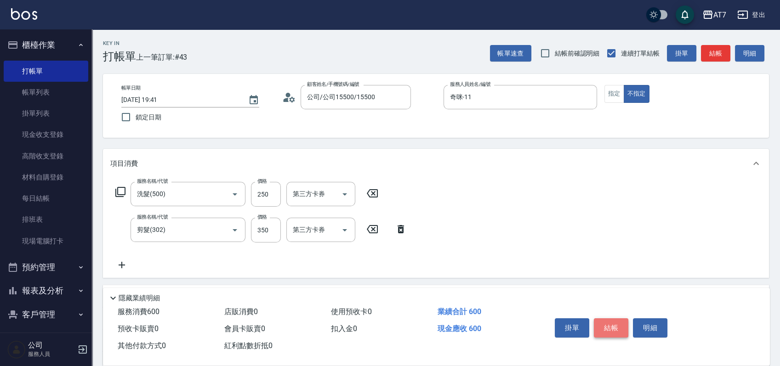
click at [603, 325] on button "結帳" at bounding box center [611, 328] width 34 height 19
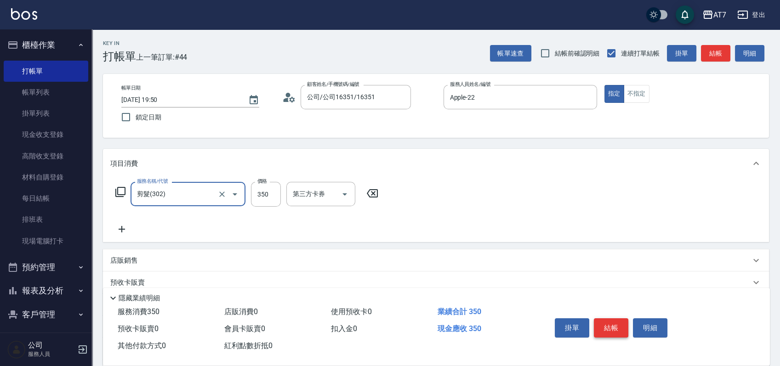
click at [603, 325] on button "結帳" at bounding box center [611, 328] width 34 height 19
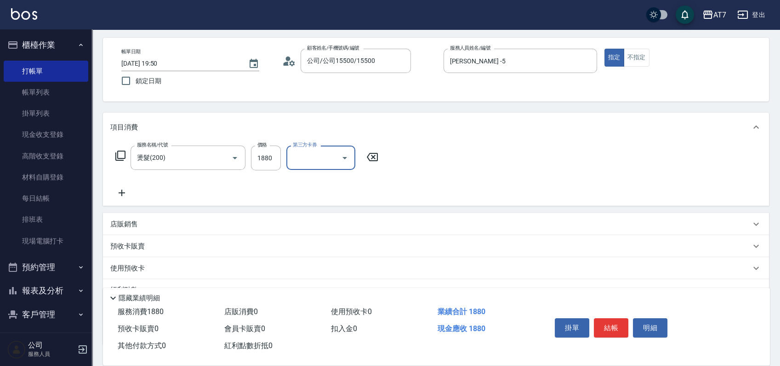
scroll to position [61, 0]
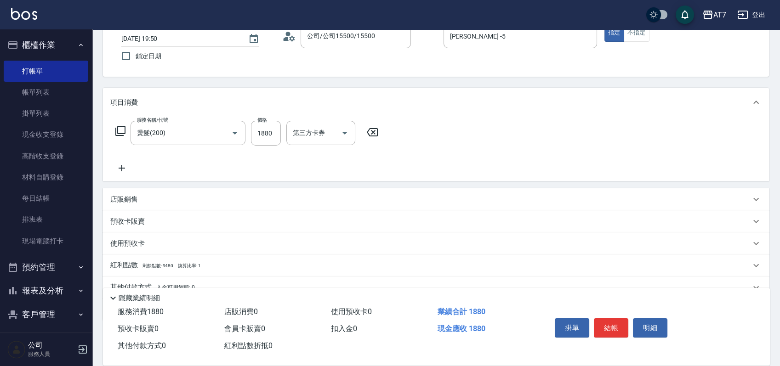
click at [437, 200] on div "店販銷售" at bounding box center [430, 200] width 640 height 10
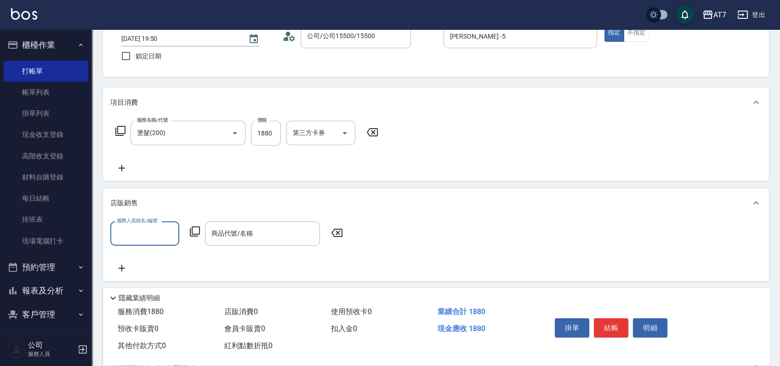
scroll to position [0, 0]
click at [436, 201] on div "店販銷售" at bounding box center [430, 204] width 640 height 10
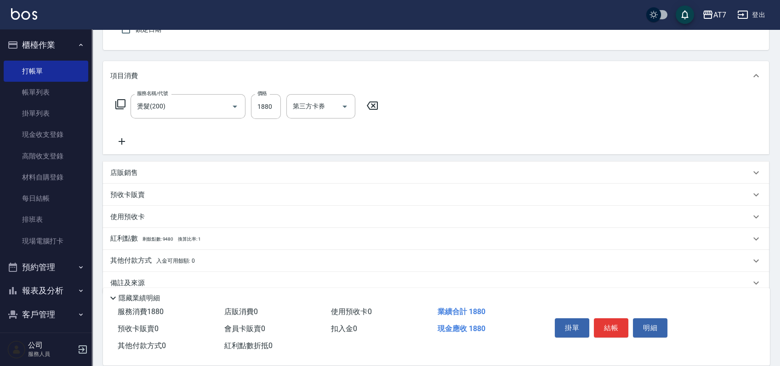
scroll to position [103, 0]
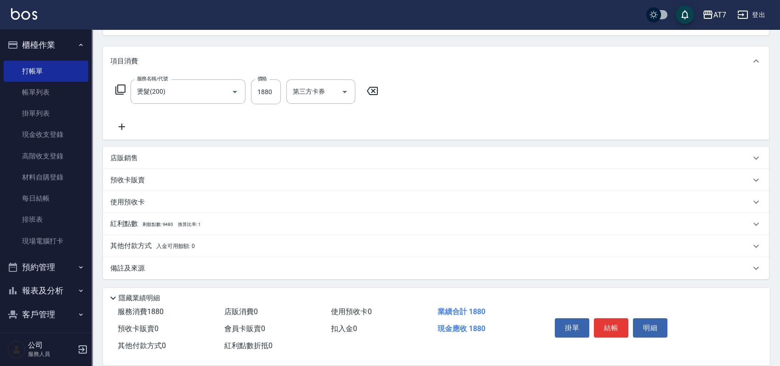
click at [283, 242] on div "其他付款方式 入金可用餘額: 0" at bounding box center [430, 246] width 640 height 10
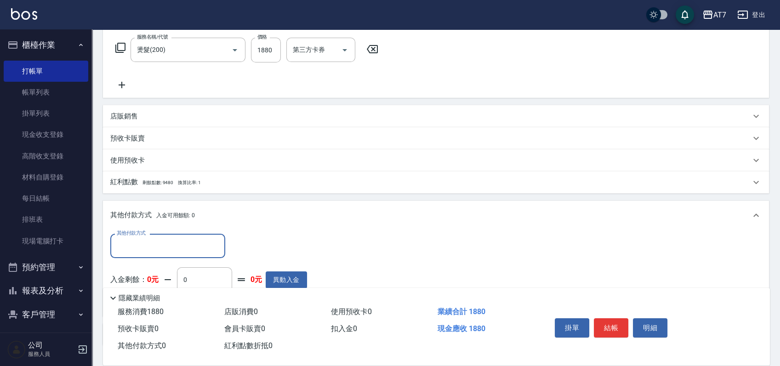
scroll to position [164, 0]
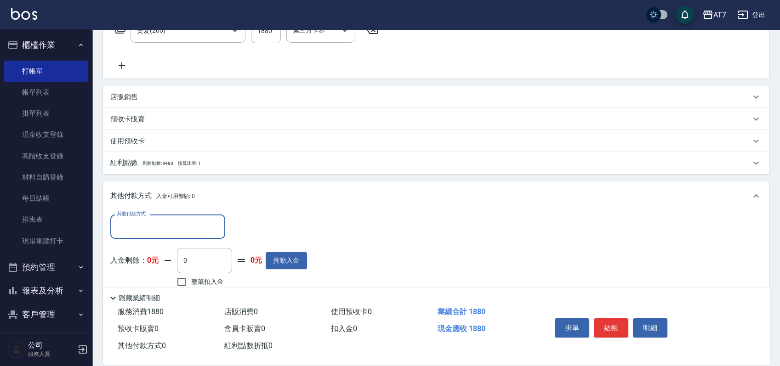
click at [173, 236] on div "其他付款方式" at bounding box center [167, 227] width 115 height 24
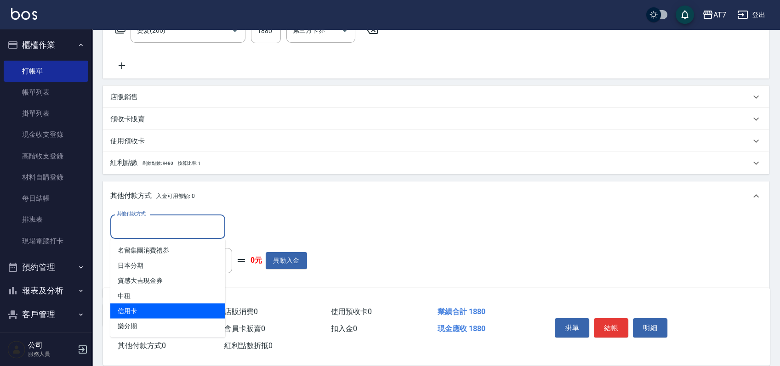
click at [151, 307] on span "信用卡" at bounding box center [167, 310] width 115 height 15
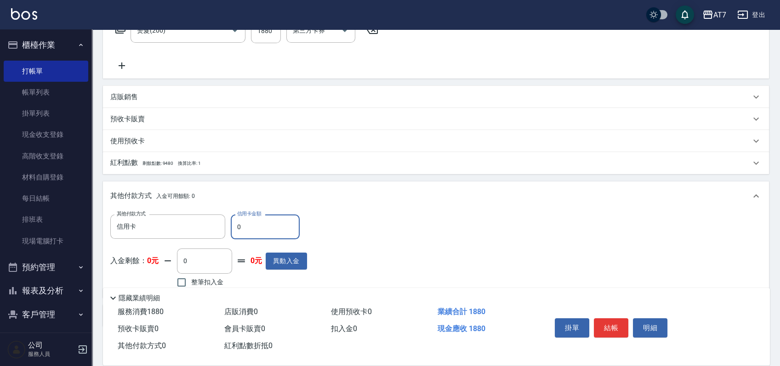
click at [237, 228] on input "0" at bounding box center [265, 227] width 69 height 25
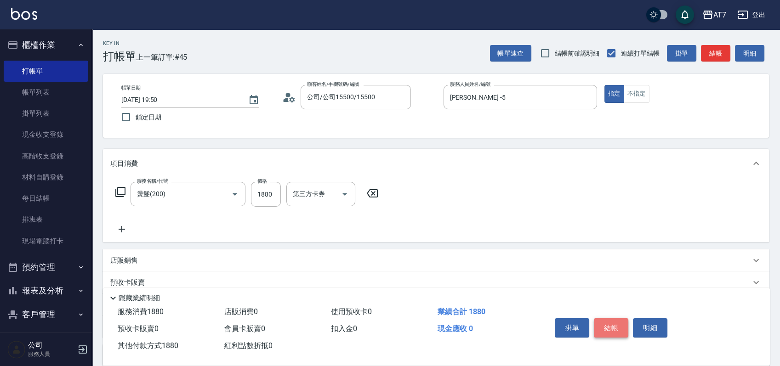
click at [603, 325] on button "結帳" at bounding box center [611, 328] width 34 height 19
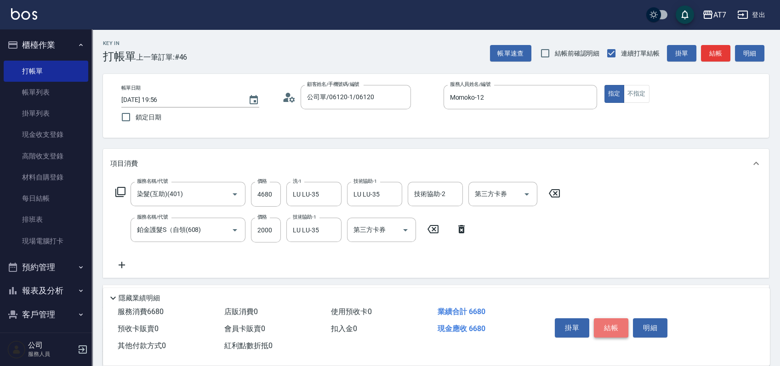
click at [609, 331] on button "結帳" at bounding box center [611, 328] width 34 height 19
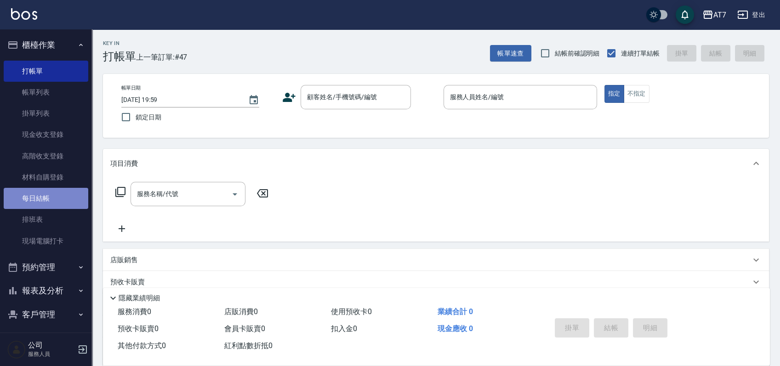
click at [51, 195] on link "每日結帳" at bounding box center [46, 198] width 85 height 21
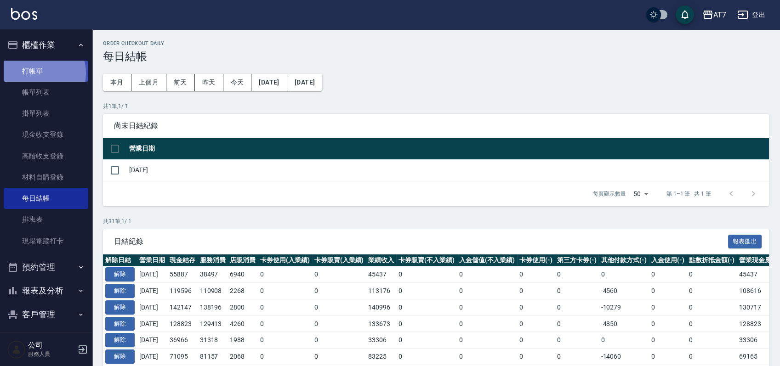
click at [41, 73] on link "打帳單" at bounding box center [46, 71] width 85 height 21
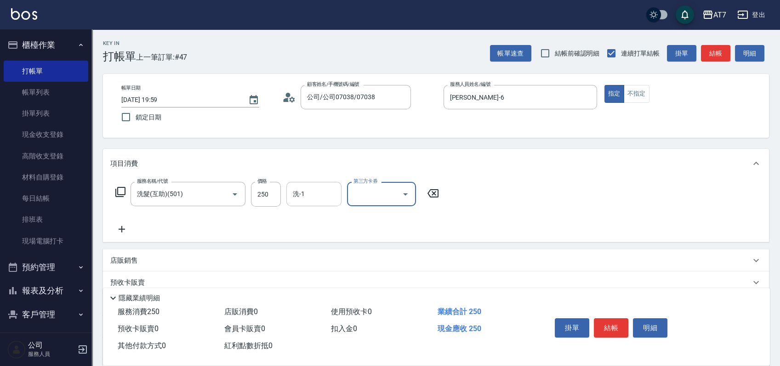
click at [302, 200] on input "洗-1" at bounding box center [314, 194] width 47 height 16
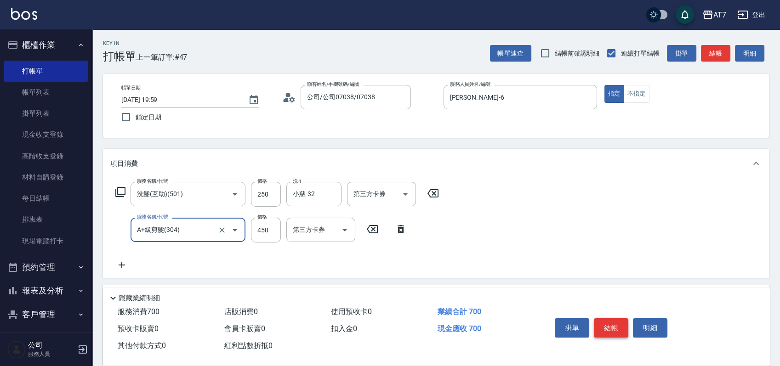
click at [619, 325] on button "結帳" at bounding box center [611, 328] width 34 height 19
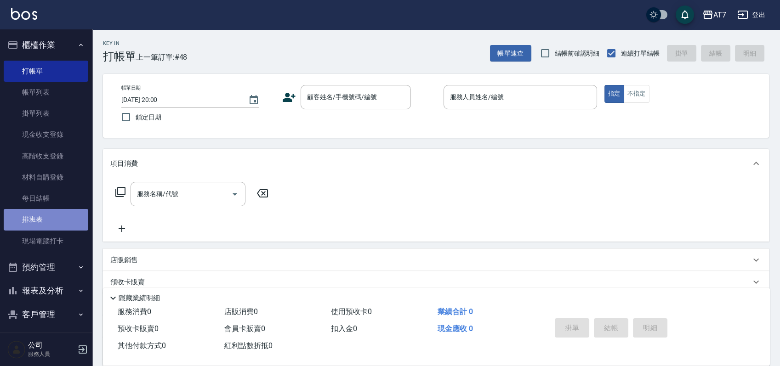
click at [55, 216] on link "排班表" at bounding box center [46, 219] width 85 height 21
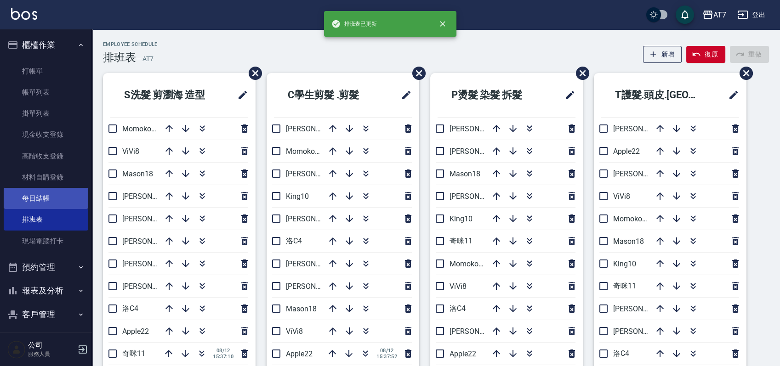
click at [41, 200] on link "每日結帳" at bounding box center [46, 198] width 85 height 21
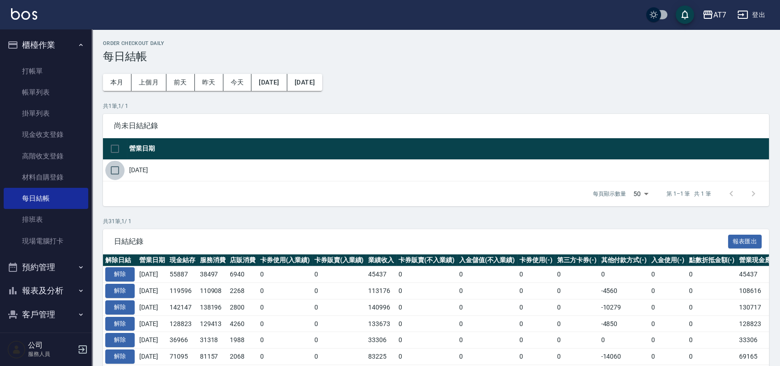
click at [114, 173] on input "checkbox" at bounding box center [114, 170] width 19 height 19
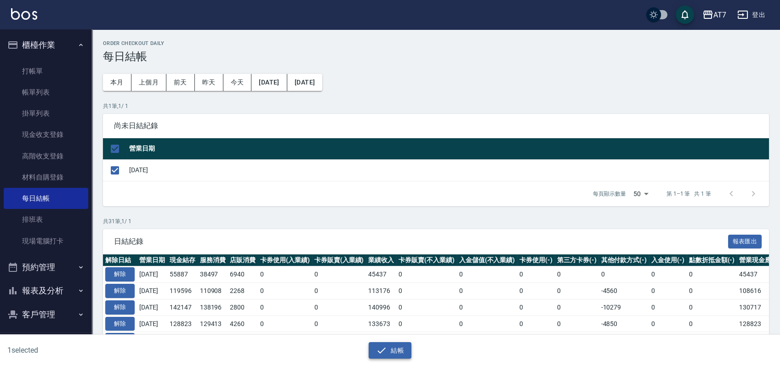
click at [410, 348] on button "結帳" at bounding box center [390, 350] width 43 height 17
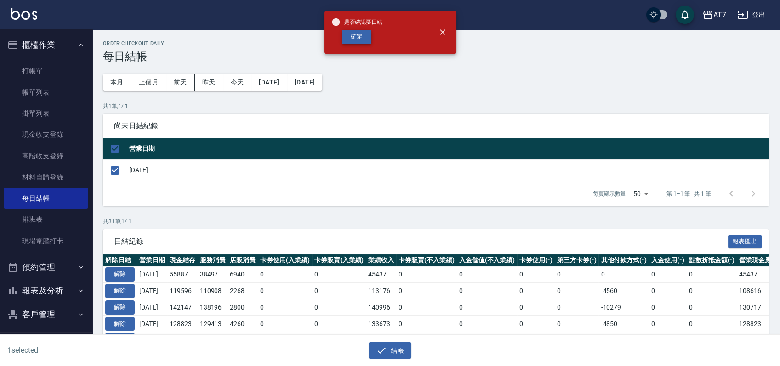
click at [359, 43] on button "確定" at bounding box center [356, 37] width 29 height 14
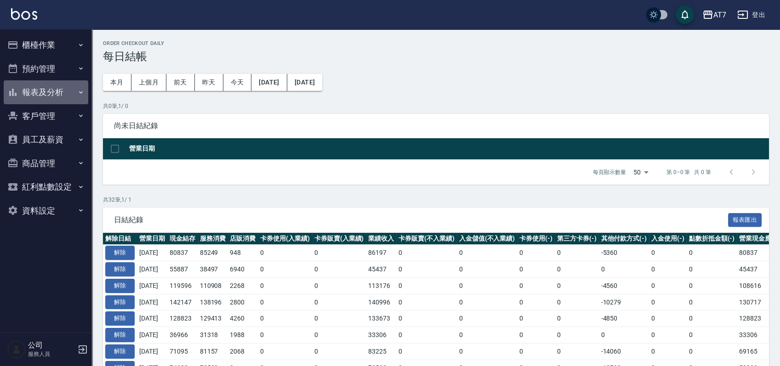
click at [56, 95] on button "報表及分析" at bounding box center [46, 92] width 85 height 24
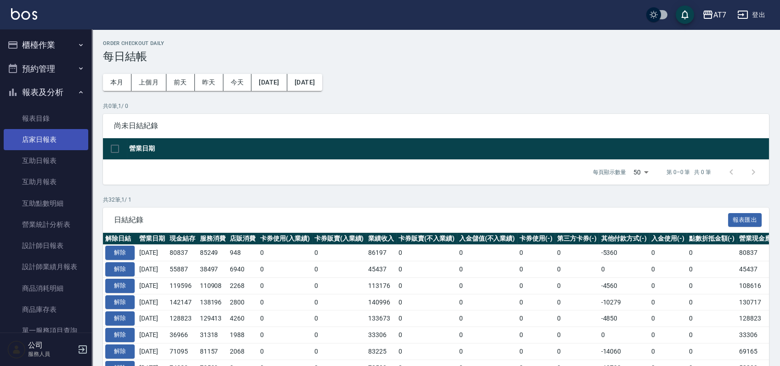
click at [44, 142] on link "店家日報表" at bounding box center [46, 139] width 85 height 21
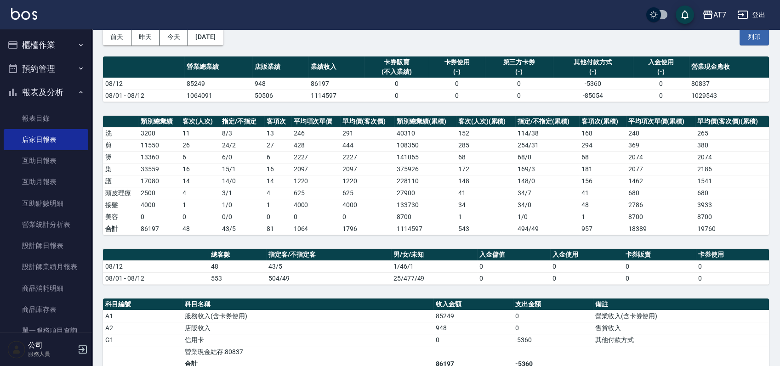
scroll to position [184, 0]
